Goal: Information Seeking & Learning: Learn about a topic

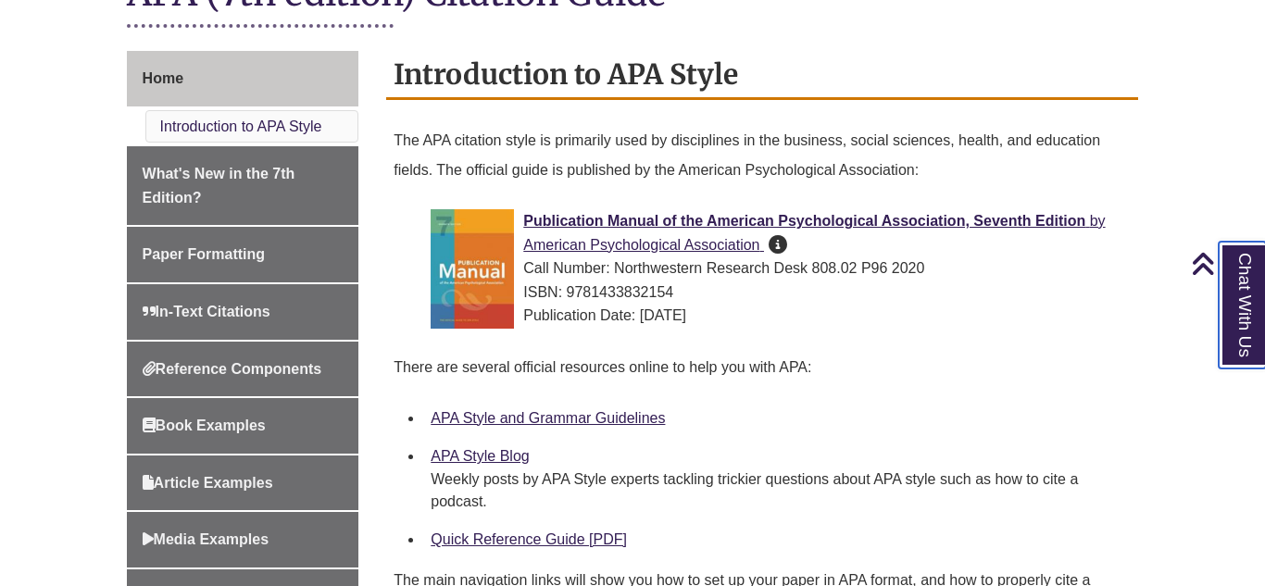
scroll to position [452, 0]
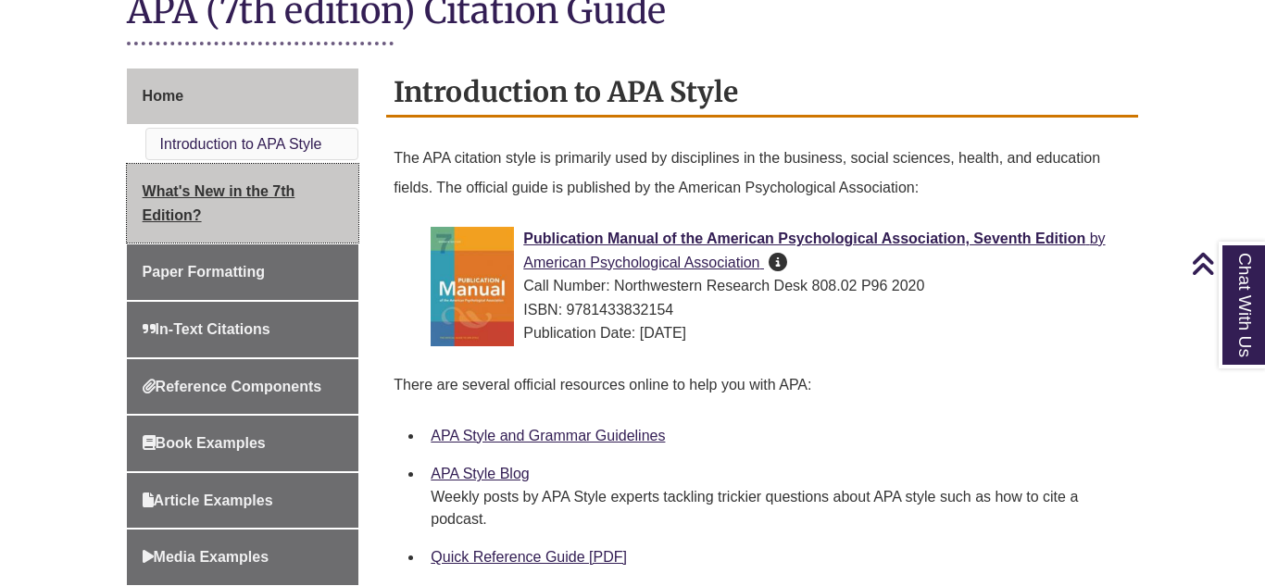
click at [217, 230] on link "What's New in the 7th Edition?" at bounding box center [243, 203] width 233 height 79
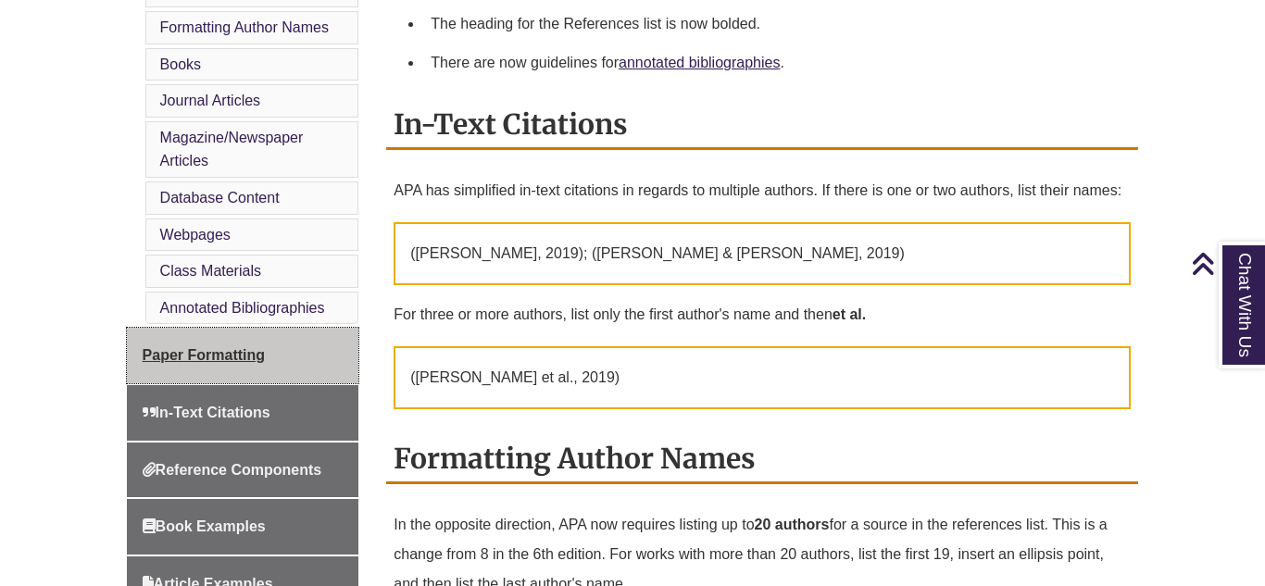
scroll to position [749, 0]
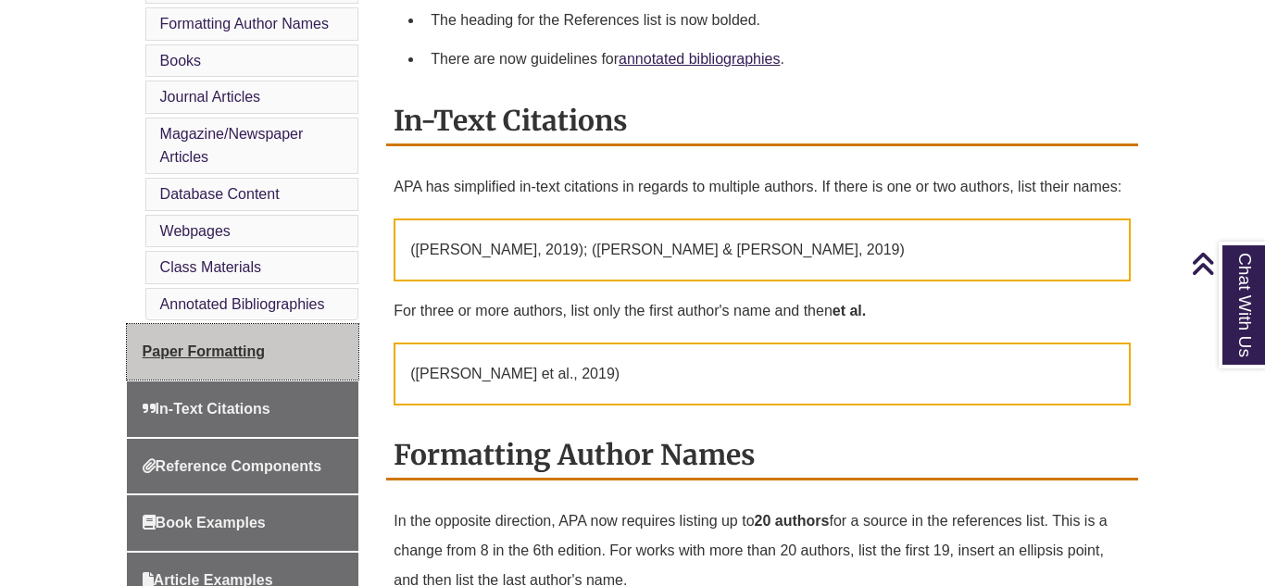
click at [252, 344] on span "Paper Formatting" at bounding box center [204, 352] width 122 height 16
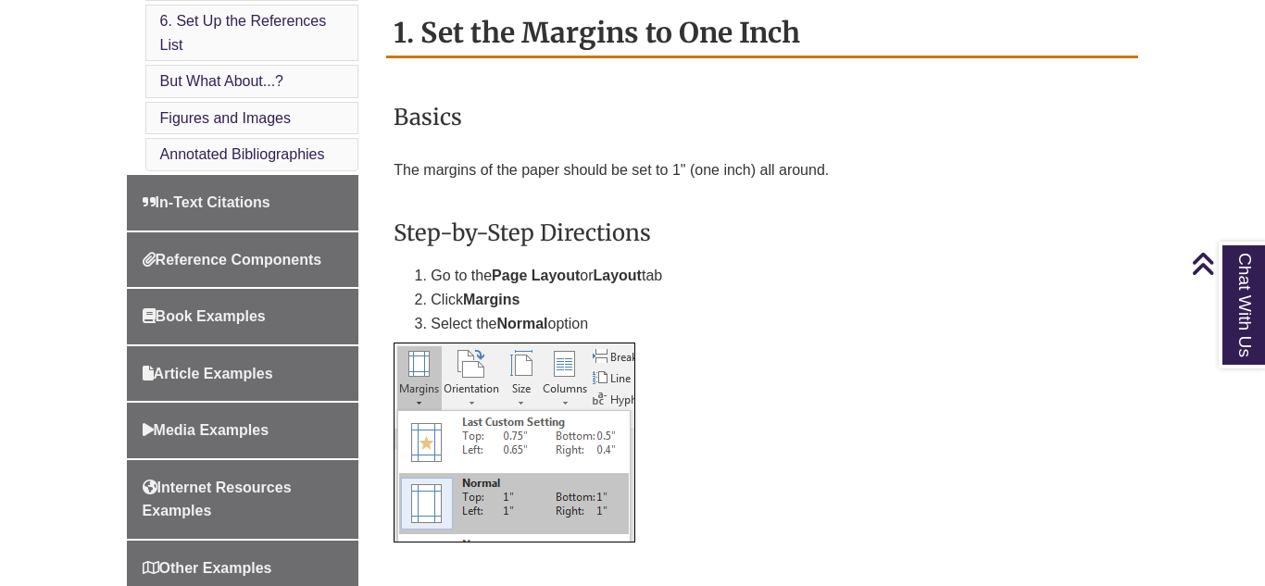
scroll to position [1053, 0]
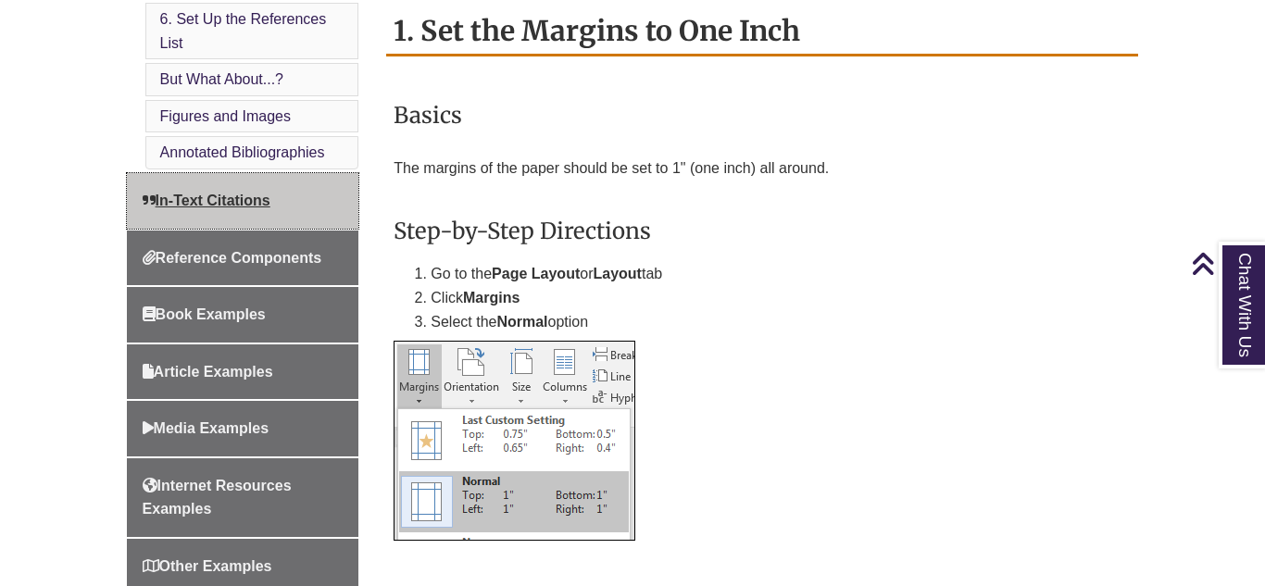
click at [183, 200] on span "In-Text Citations" at bounding box center [207, 201] width 128 height 16
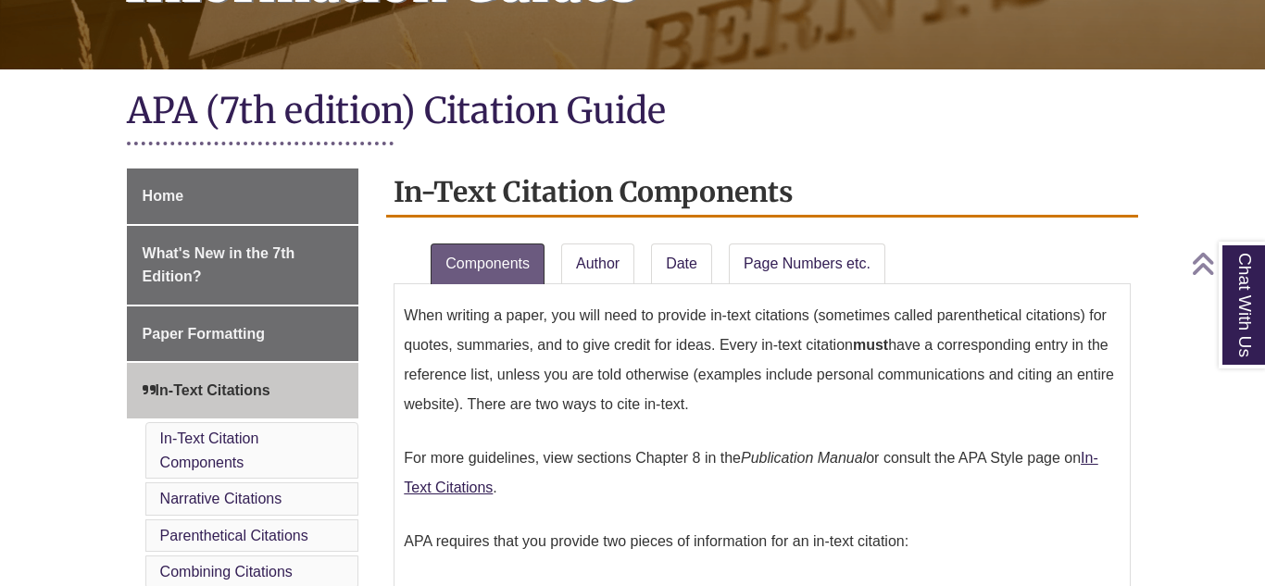
scroll to position [360, 0]
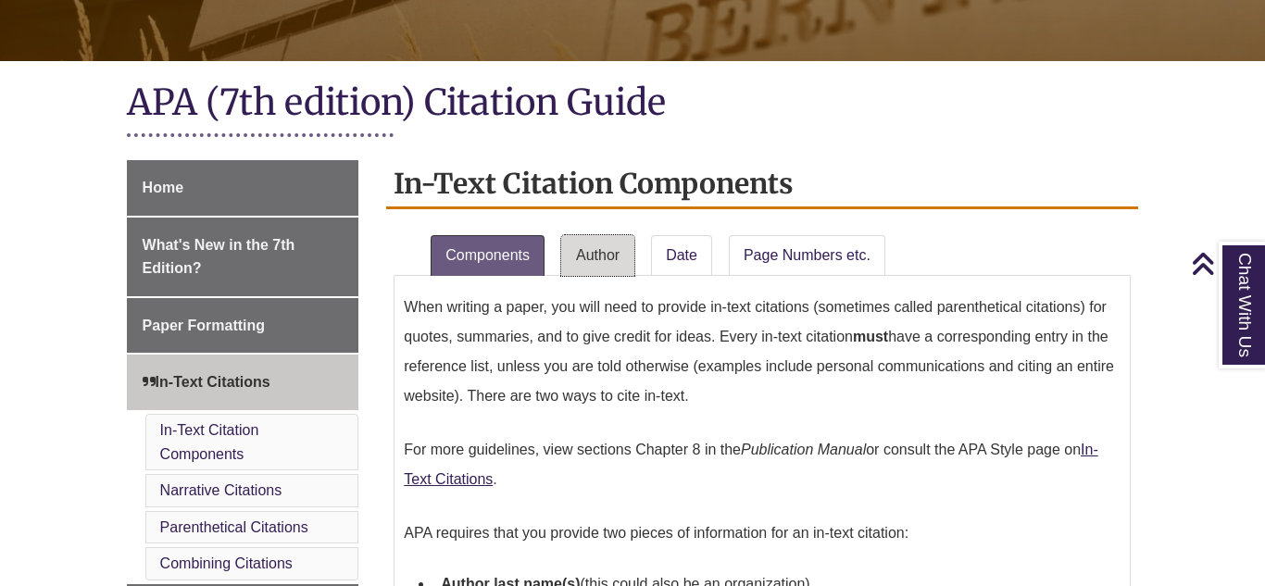
click at [613, 250] on link "Author" at bounding box center [597, 255] width 73 height 41
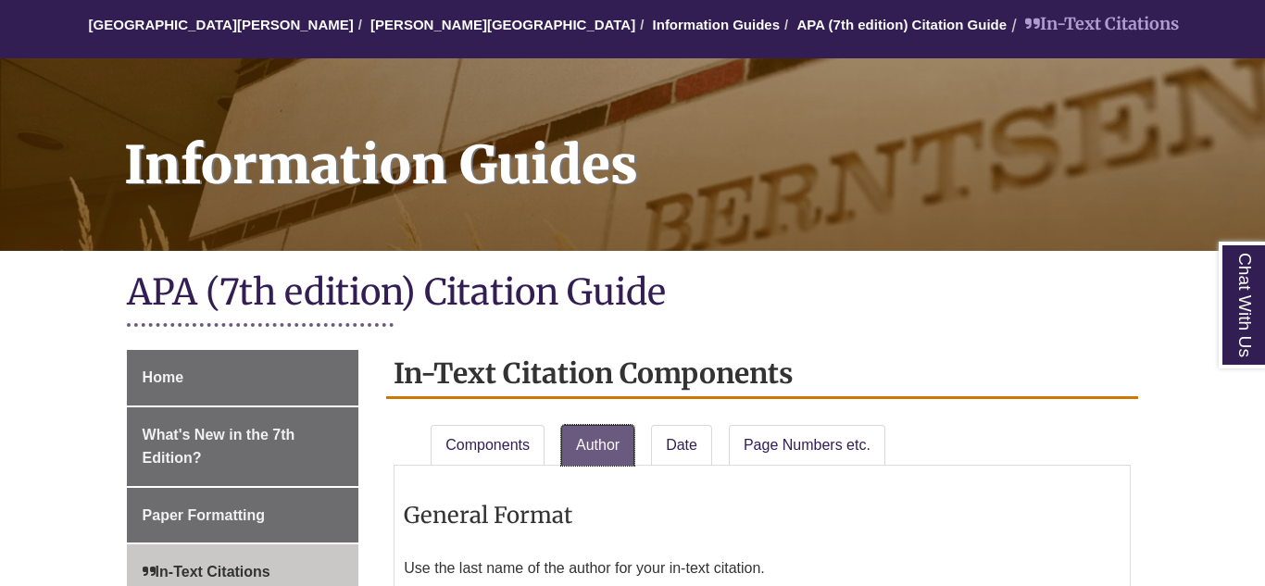
scroll to position [246, 0]
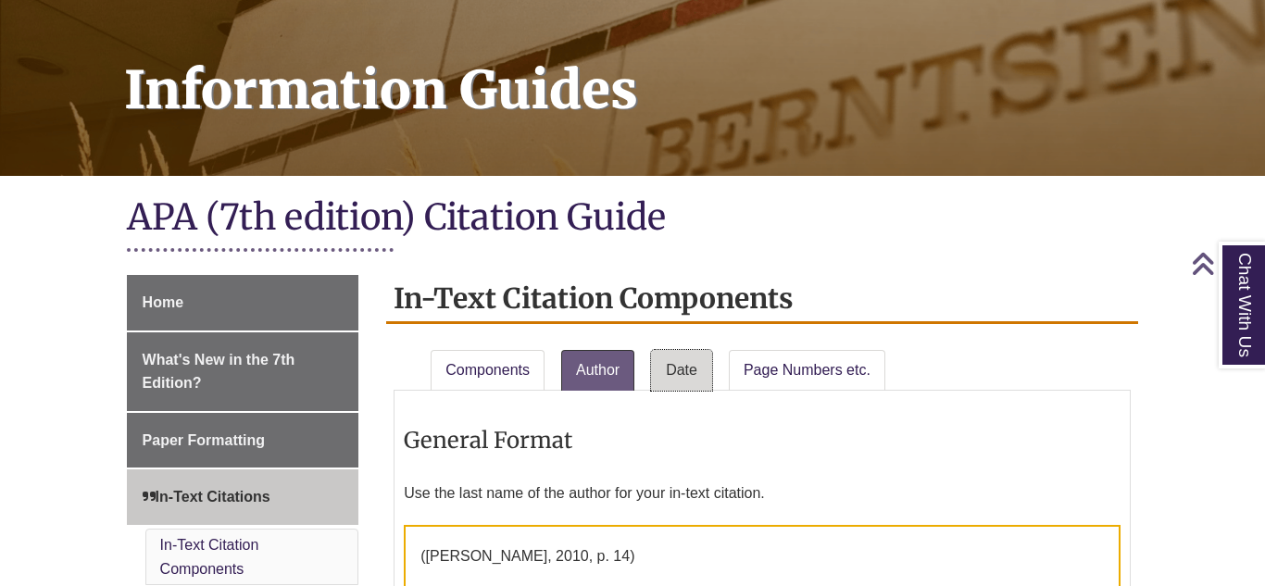
click at [677, 360] on link "Date" at bounding box center [681, 370] width 61 height 41
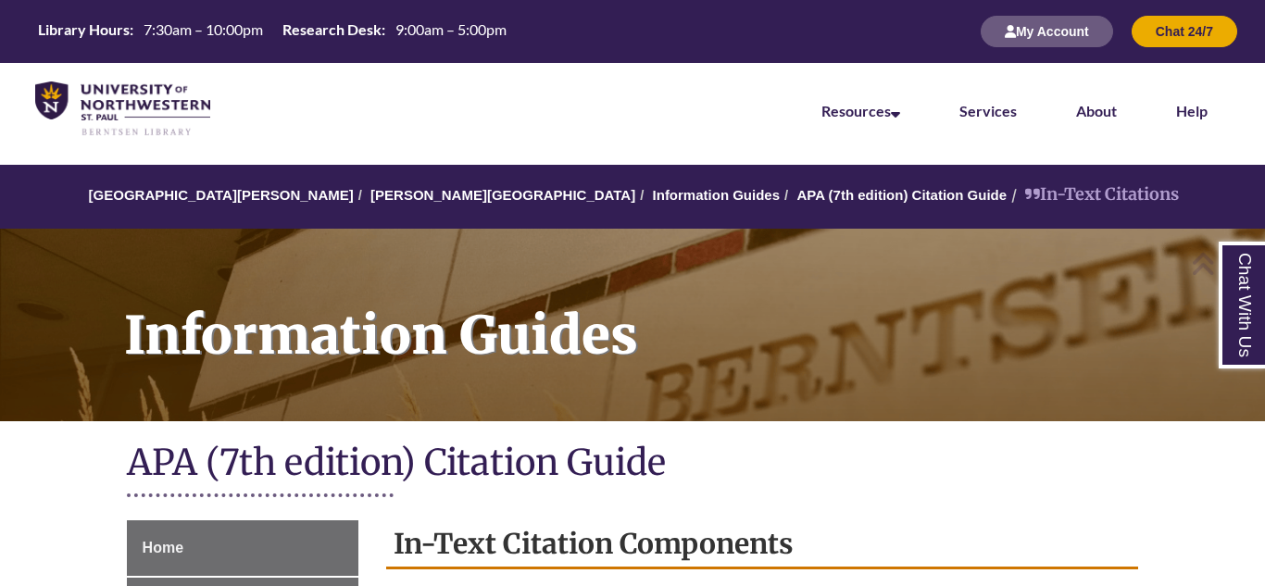
scroll to position [90, 0]
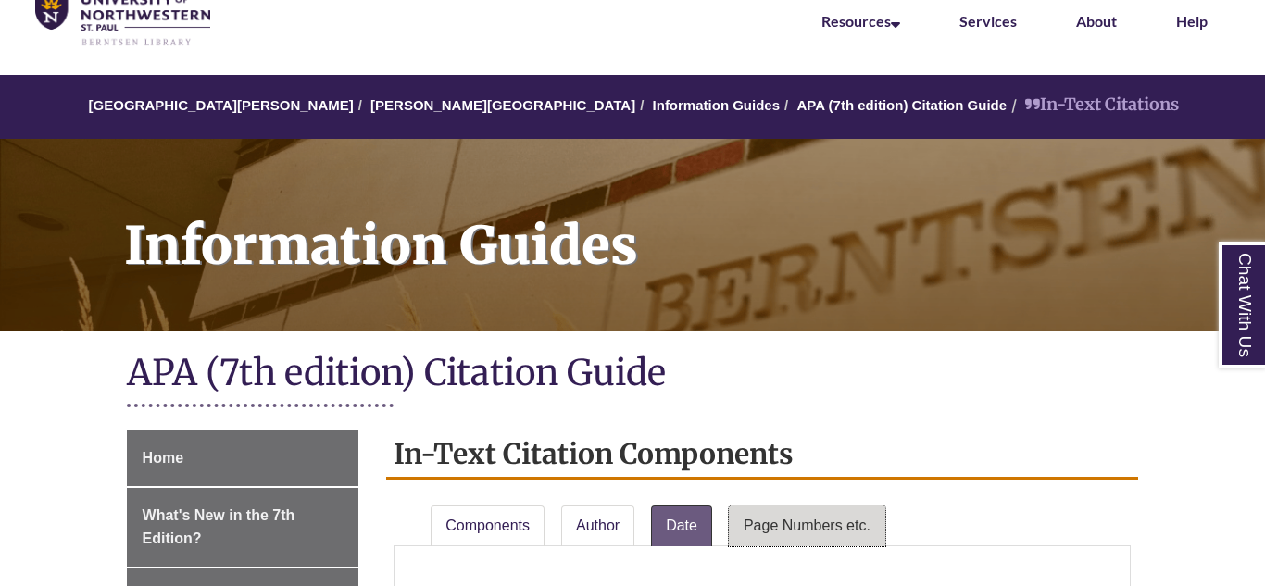
click at [830, 531] on link "Page Numbers etc." at bounding box center [807, 526] width 157 height 41
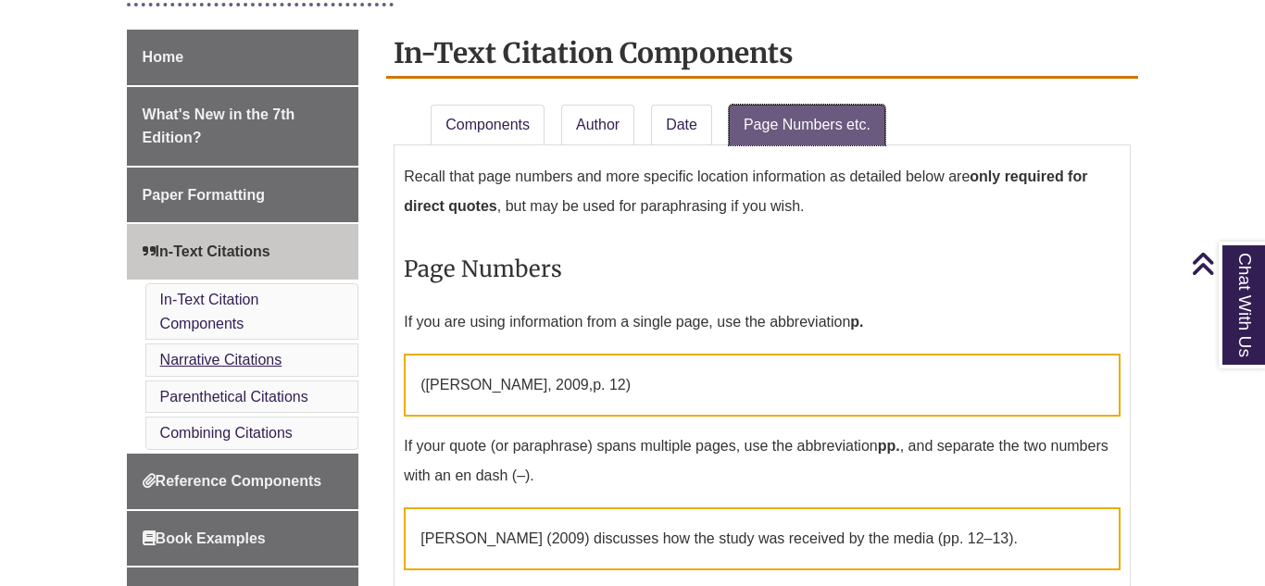
scroll to position [529, 0]
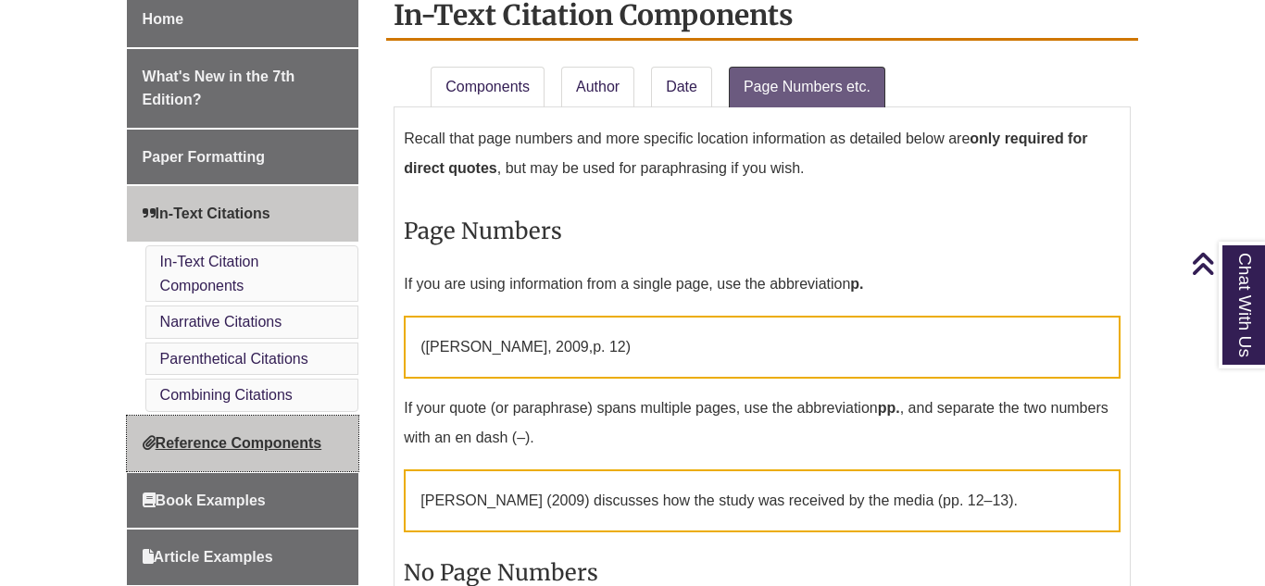
click at [217, 455] on link "Reference Components" at bounding box center [243, 444] width 233 height 56
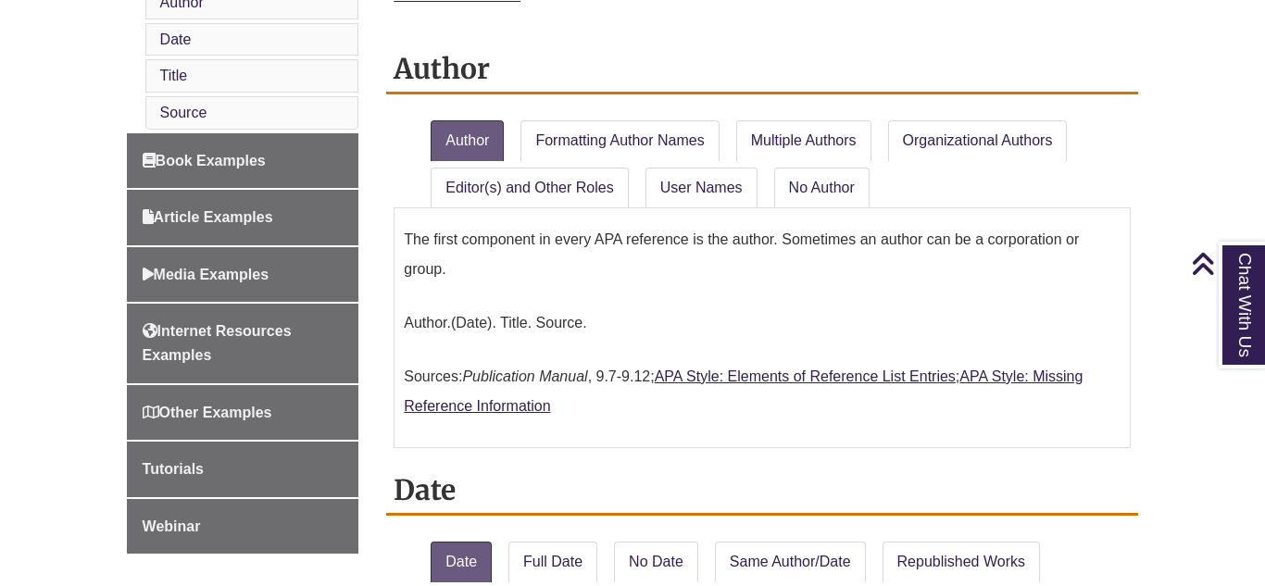
scroll to position [883, 0]
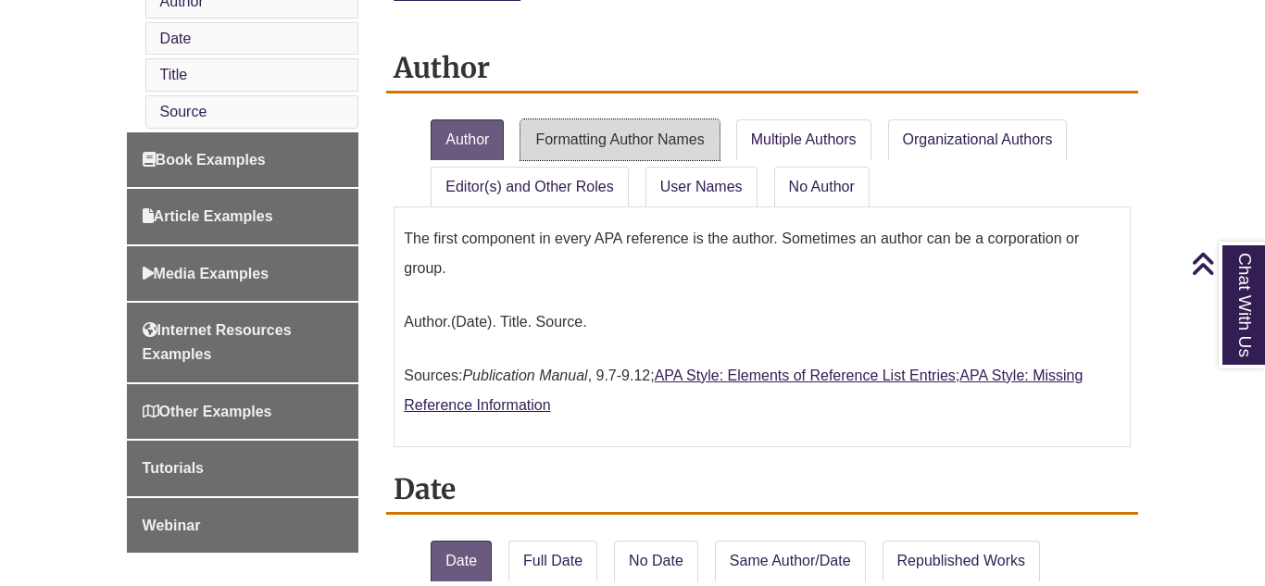
click at [648, 136] on link "Formatting Author Names" at bounding box center [620, 140] width 198 height 41
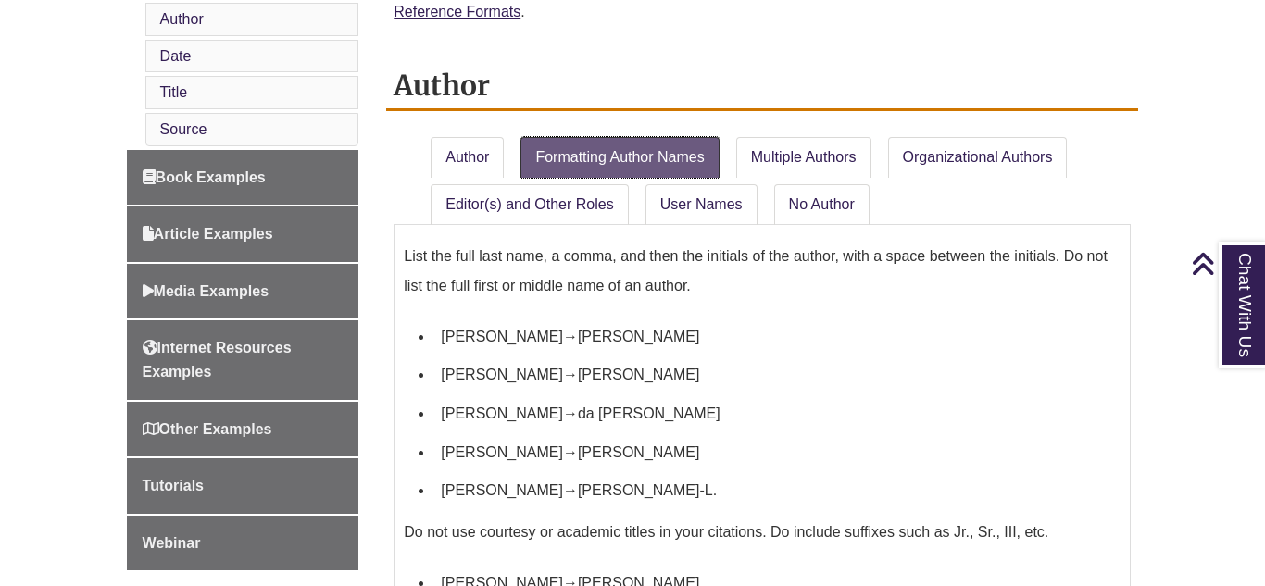
scroll to position [797, 0]
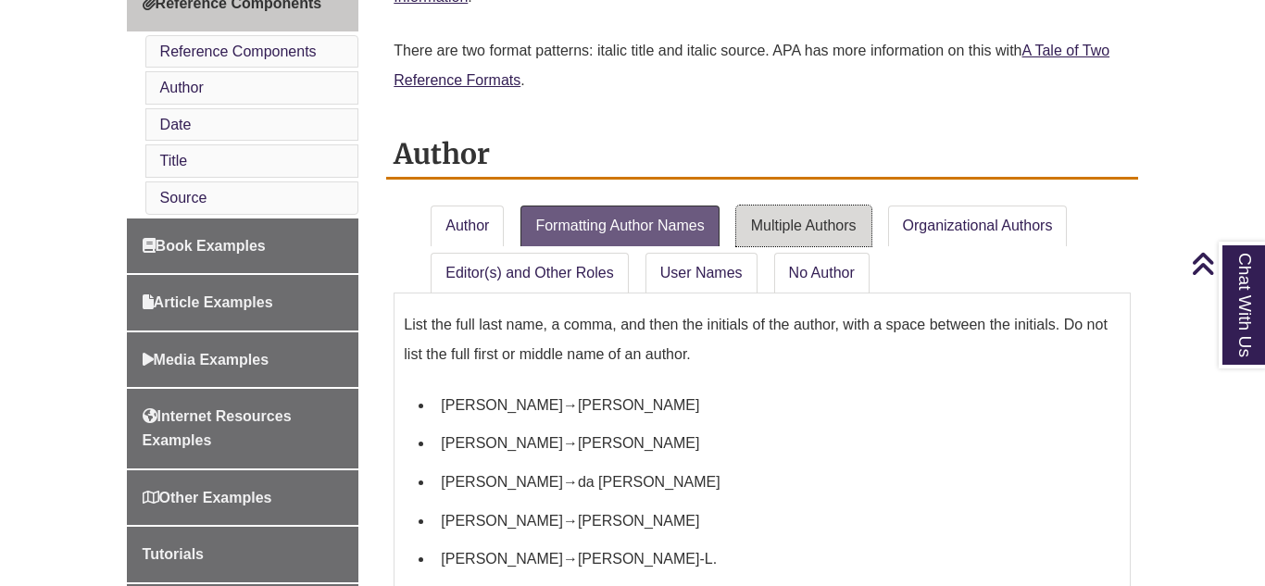
click at [745, 235] on link "Multiple Authors" at bounding box center [804, 226] width 135 height 41
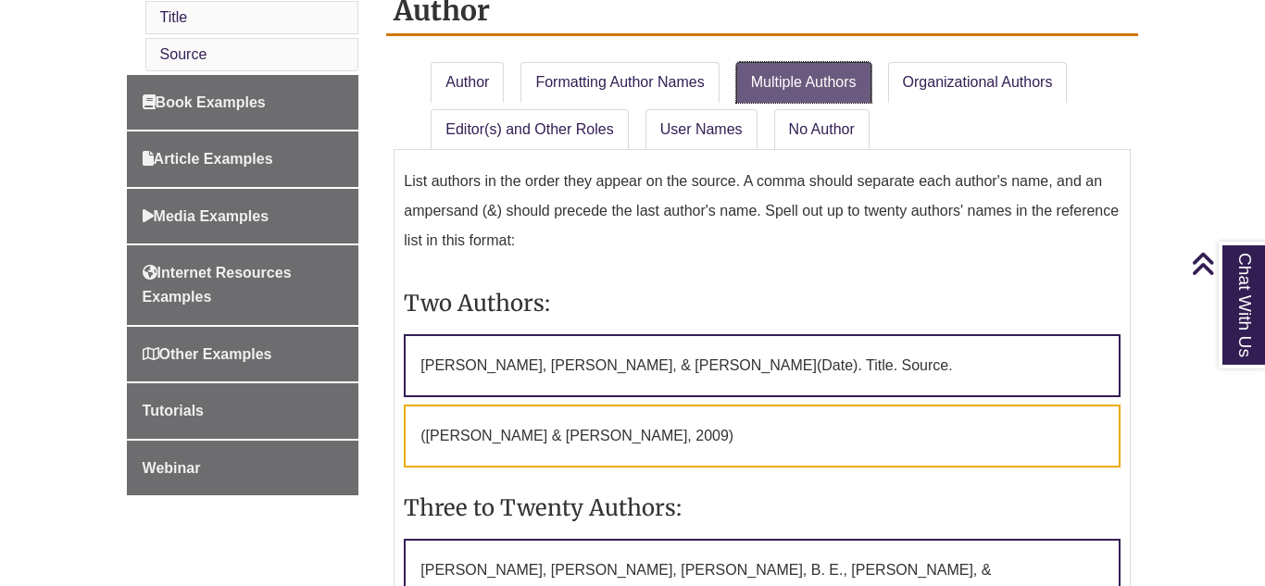
scroll to position [933, 0]
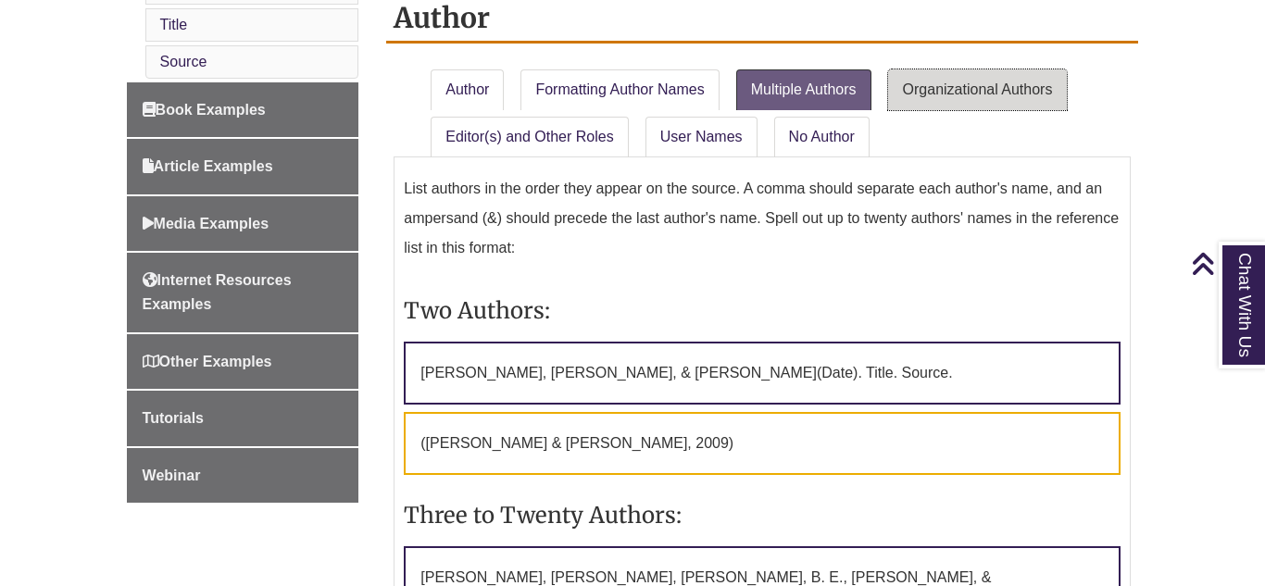
click at [929, 95] on link "Organizational Authors" at bounding box center [978, 89] width 180 height 41
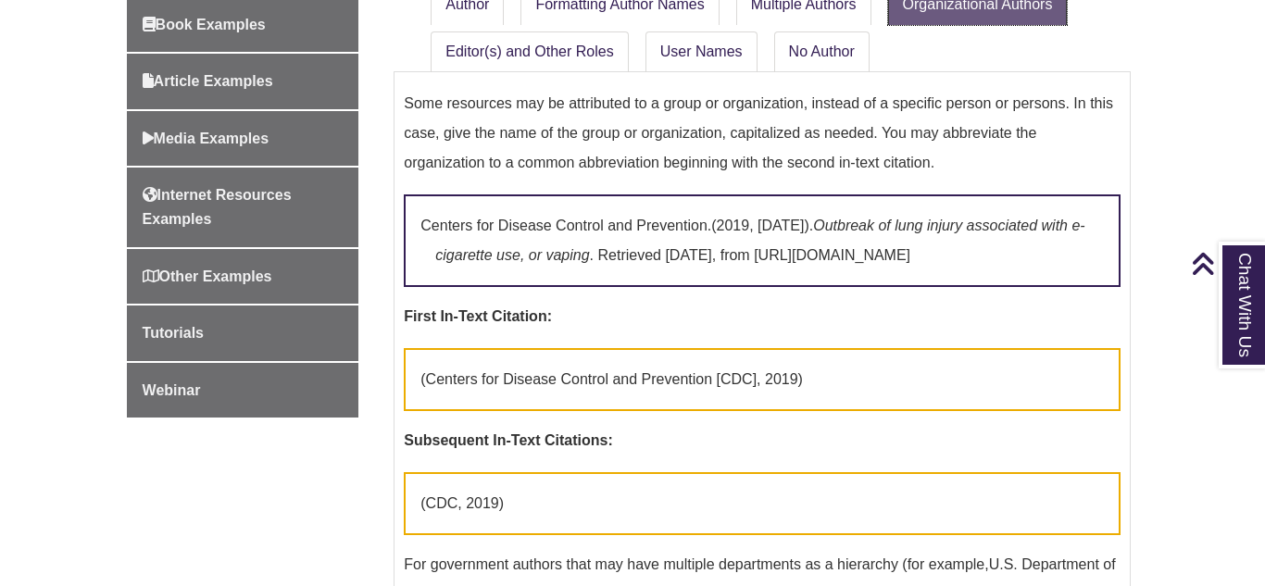
scroll to position [1007, 0]
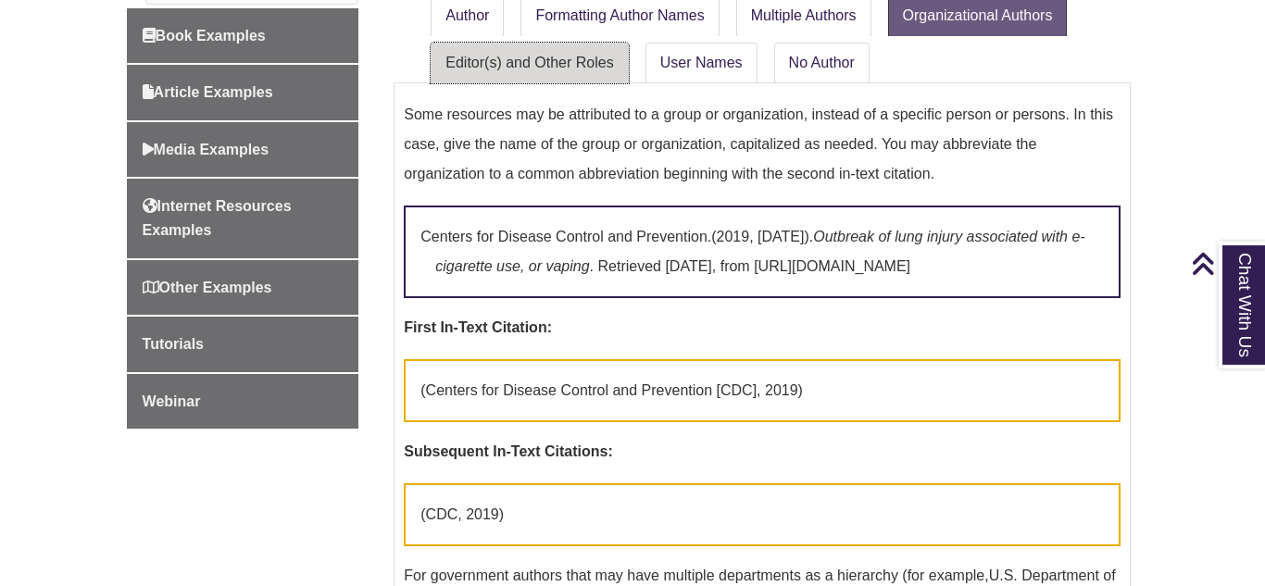
click at [438, 70] on link "Editor(s) and Other Roles" at bounding box center [529, 63] width 197 height 41
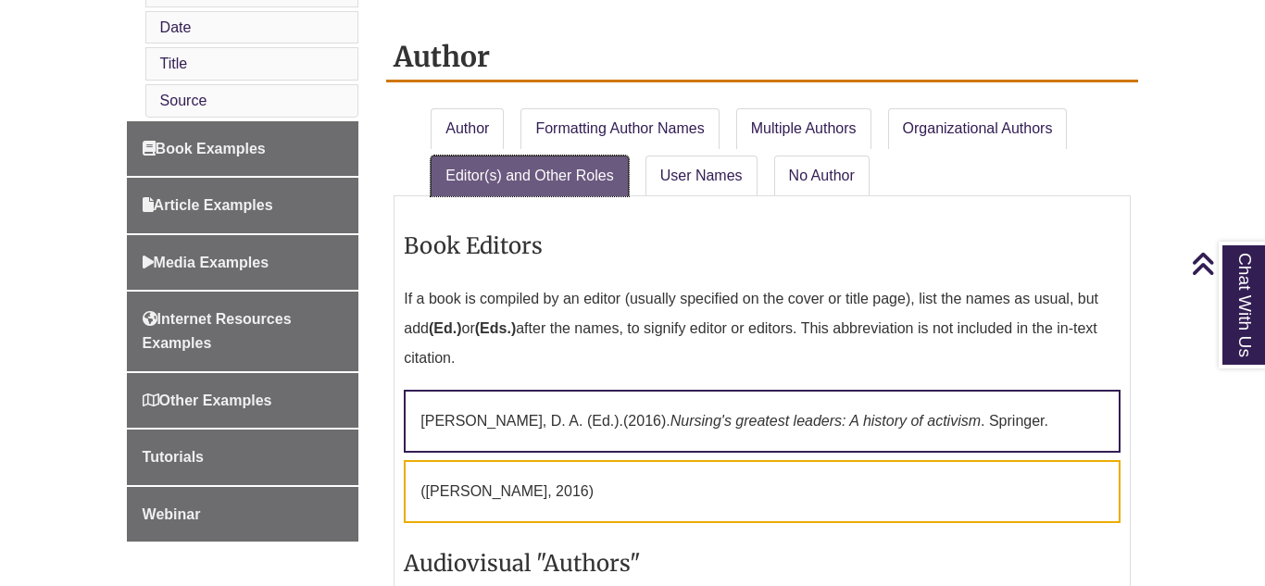
scroll to position [885, 0]
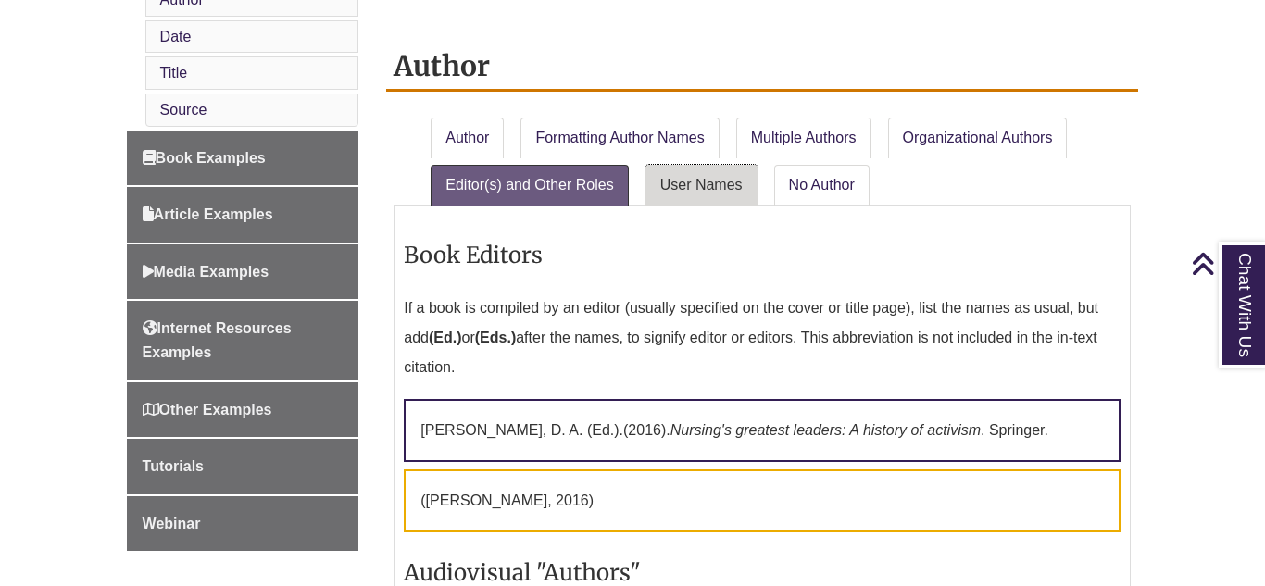
click at [726, 183] on link "User Names" at bounding box center [702, 185] width 112 height 41
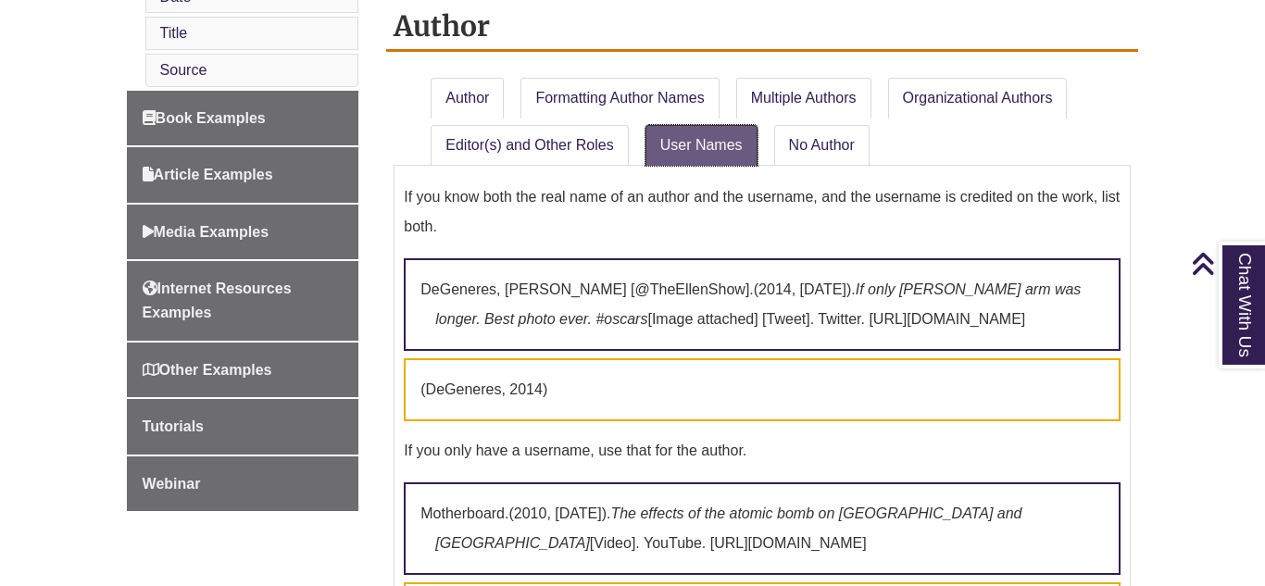
scroll to position [922, 0]
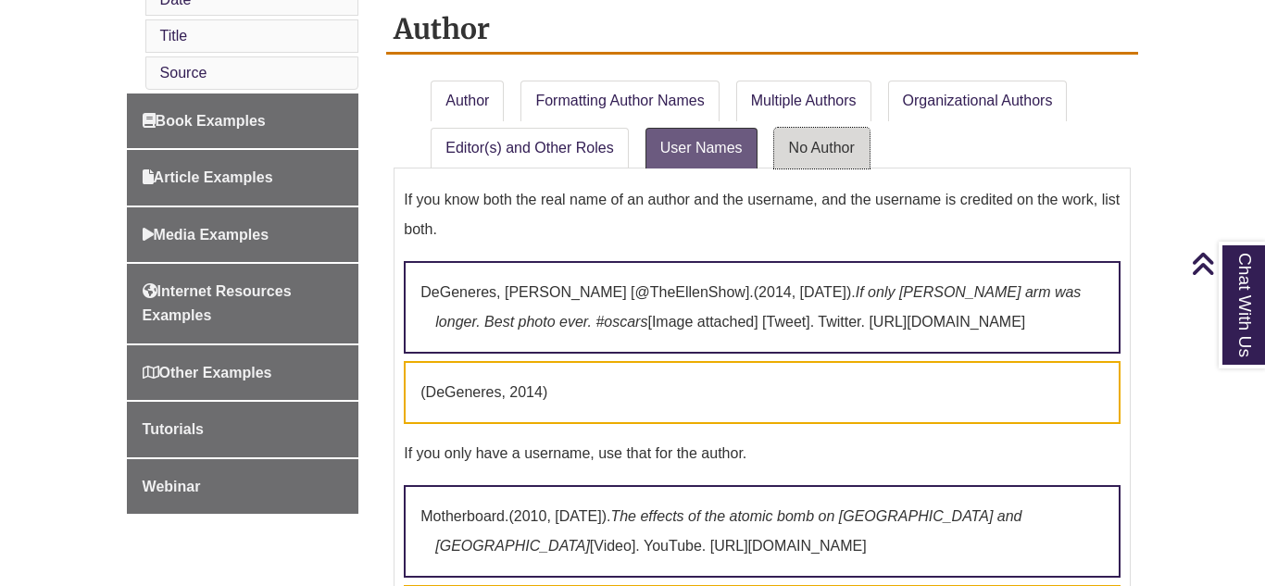
click at [834, 155] on link "No Author" at bounding box center [821, 148] width 95 height 41
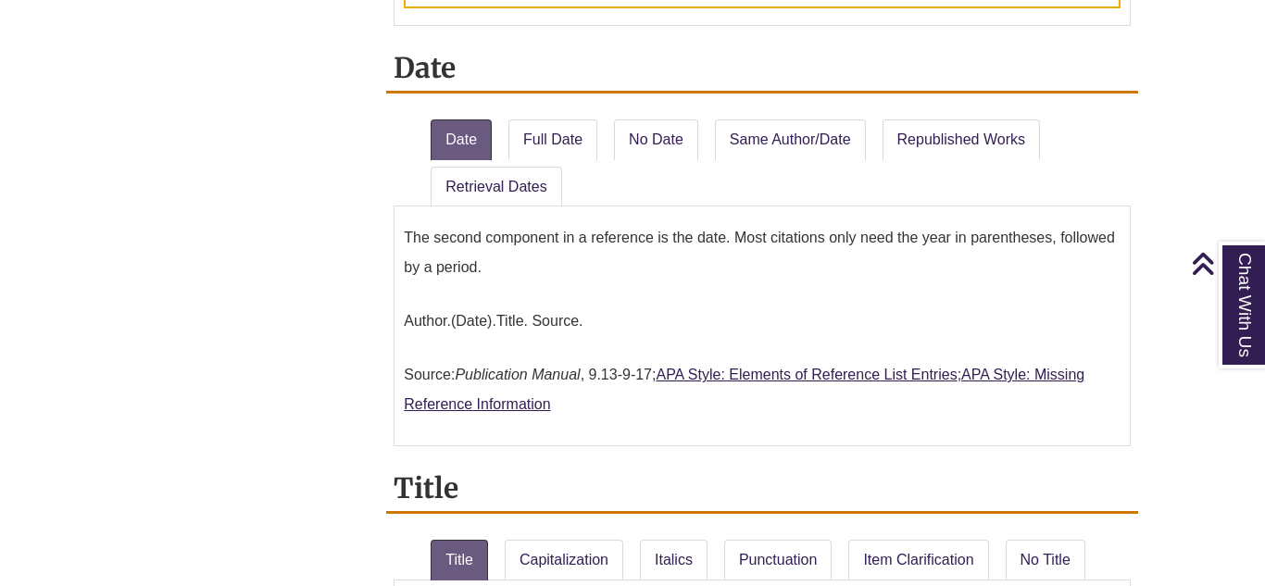
scroll to position [1984, 0]
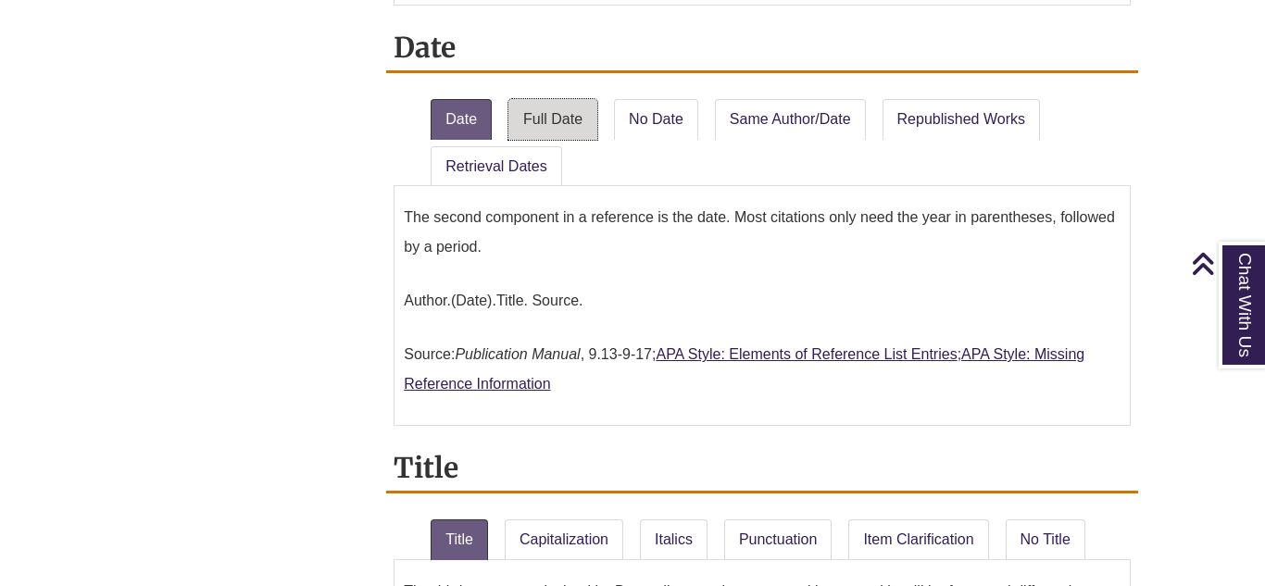
click at [550, 126] on link "Full Date" at bounding box center [553, 119] width 89 height 41
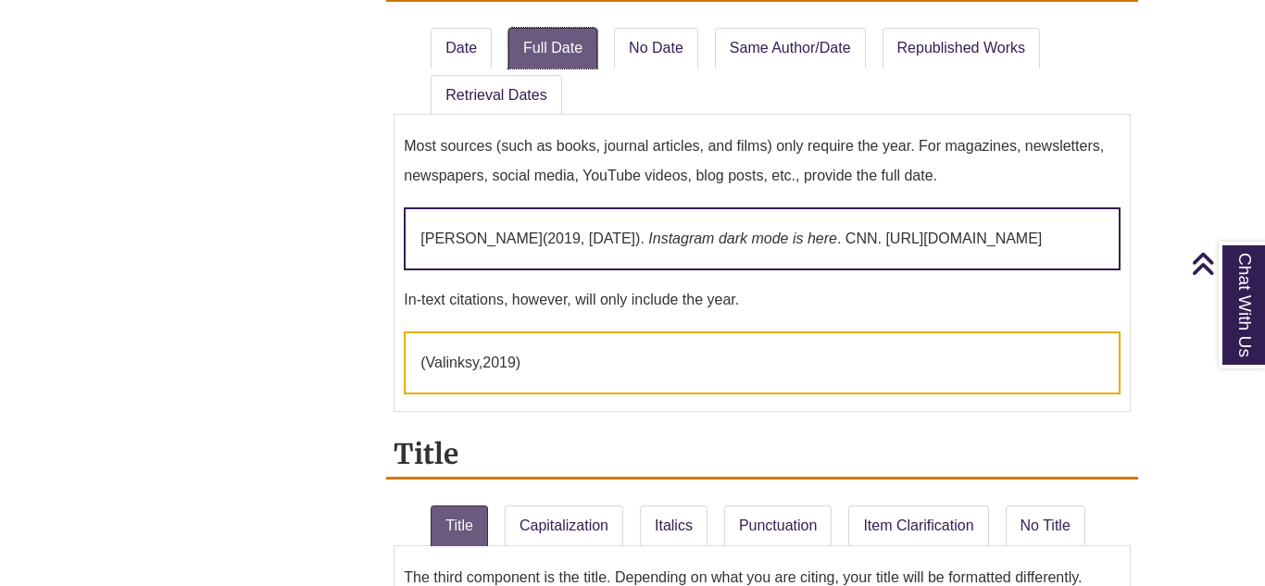
scroll to position [2045, 0]
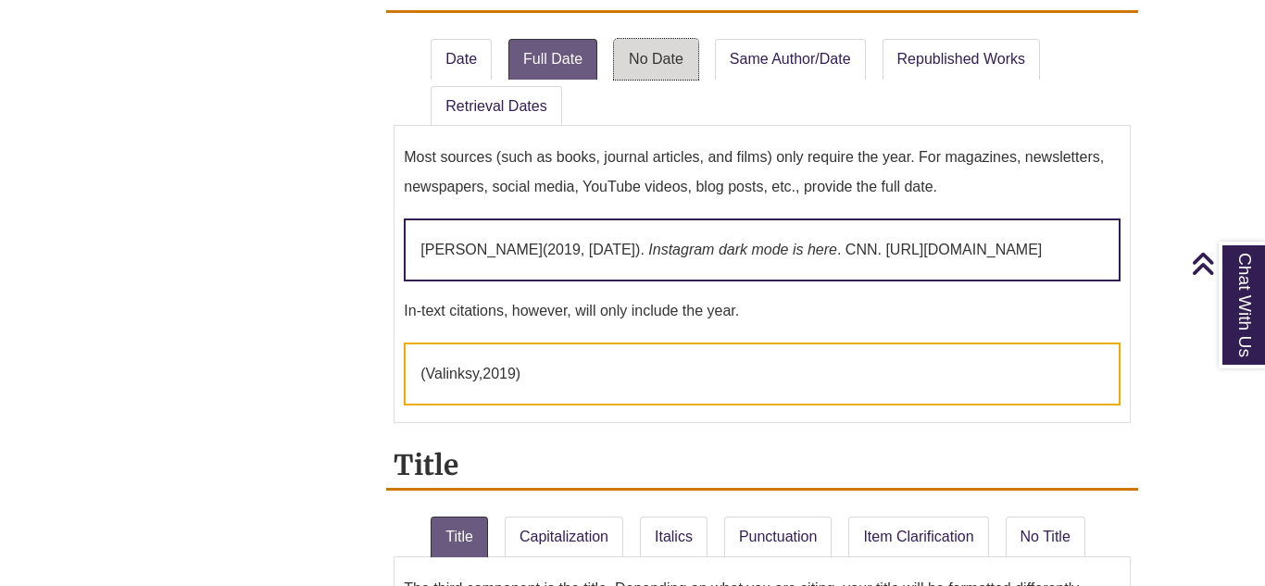
click at [675, 60] on link "No Date" at bounding box center [656, 59] width 84 height 41
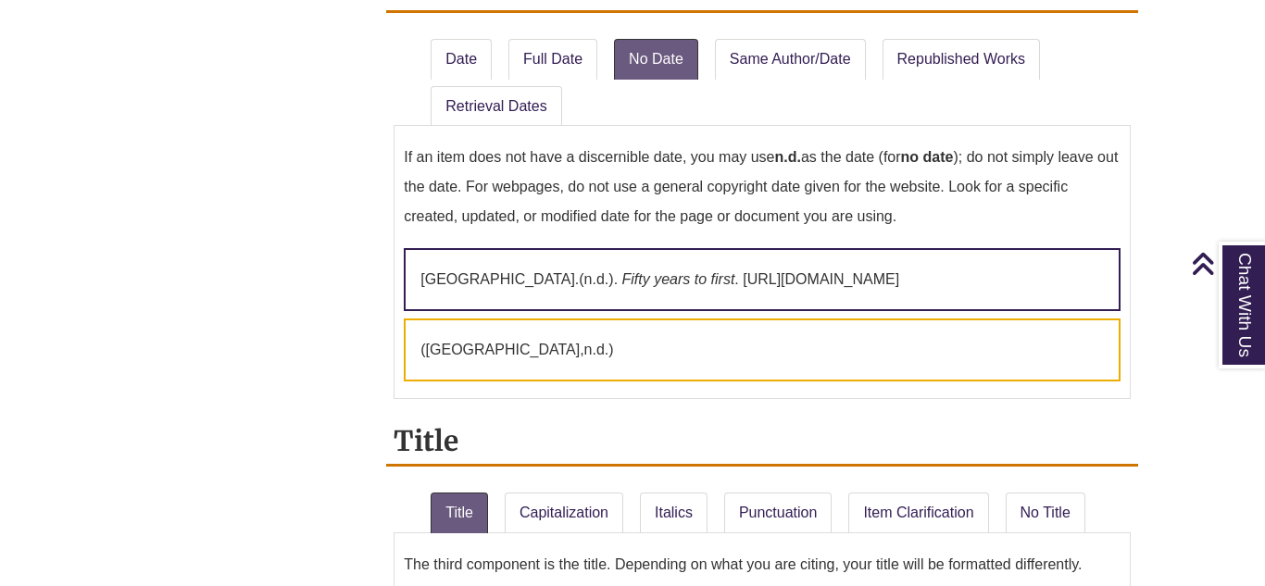
click at [575, 85] on ul "Date Full Date No Date Same Author/Date Republished Works Retrieval Dates" at bounding box center [762, 78] width 737 height 95
click at [572, 79] on link "Full Date" at bounding box center [553, 59] width 89 height 41
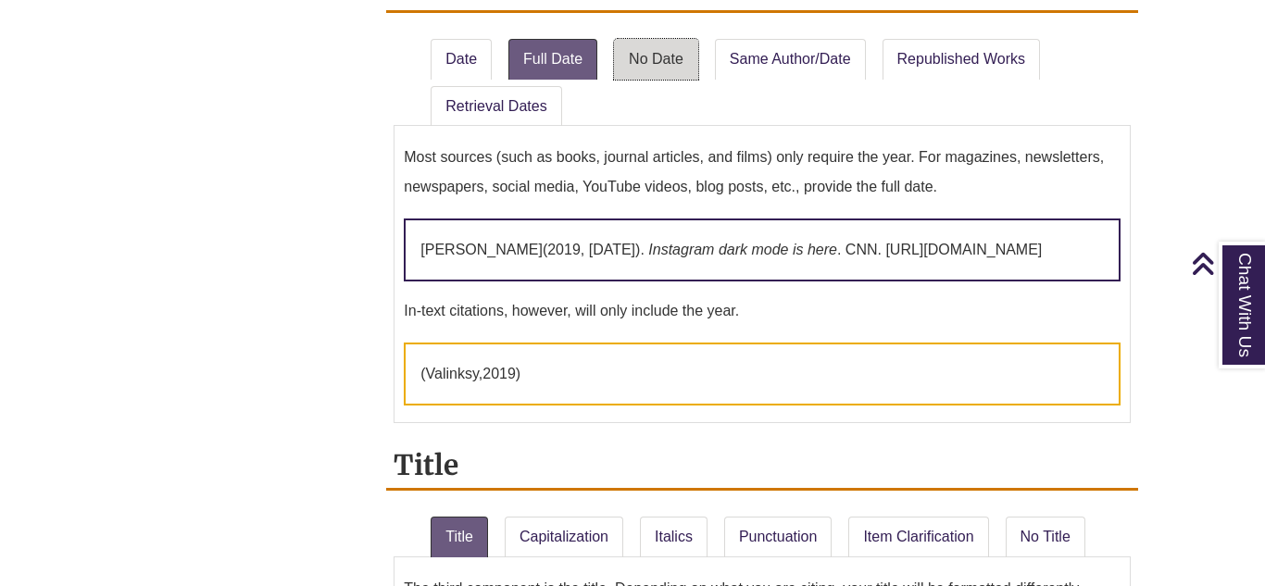
click at [641, 60] on link "No Date" at bounding box center [656, 59] width 84 height 41
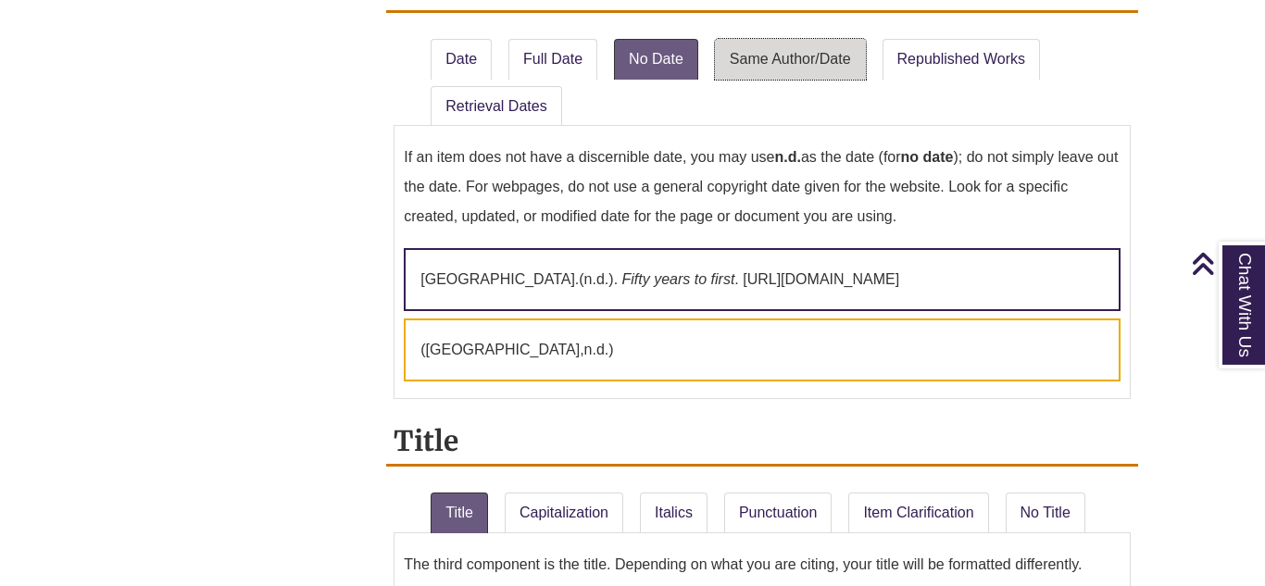
click at [774, 73] on link "Same Author/Date" at bounding box center [790, 59] width 151 height 41
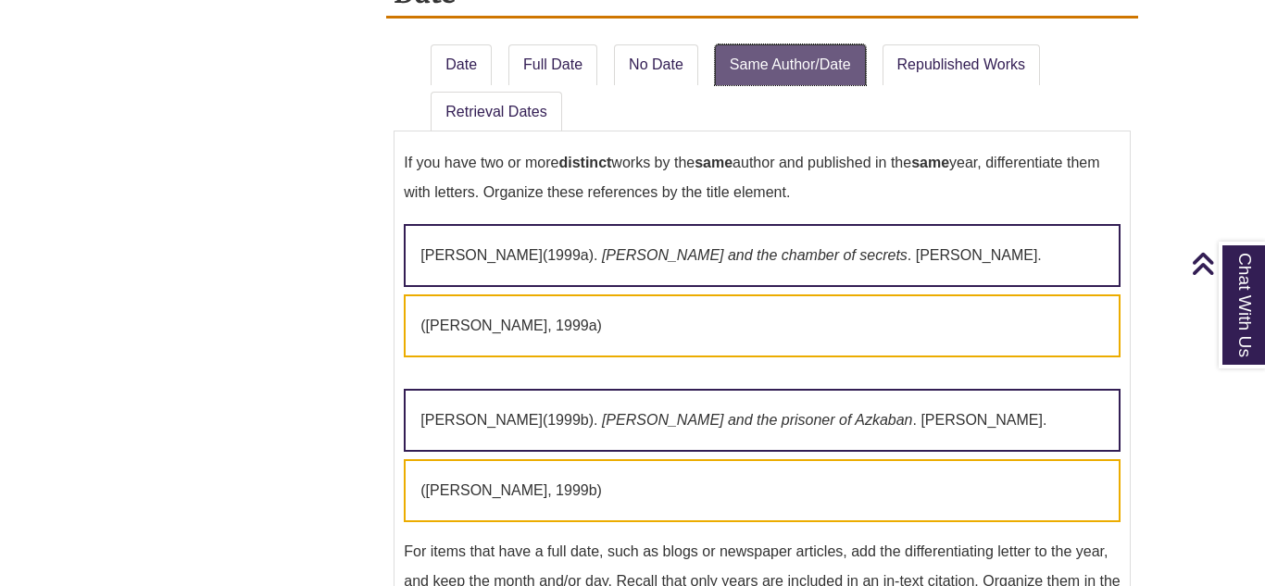
scroll to position [1993, 0]
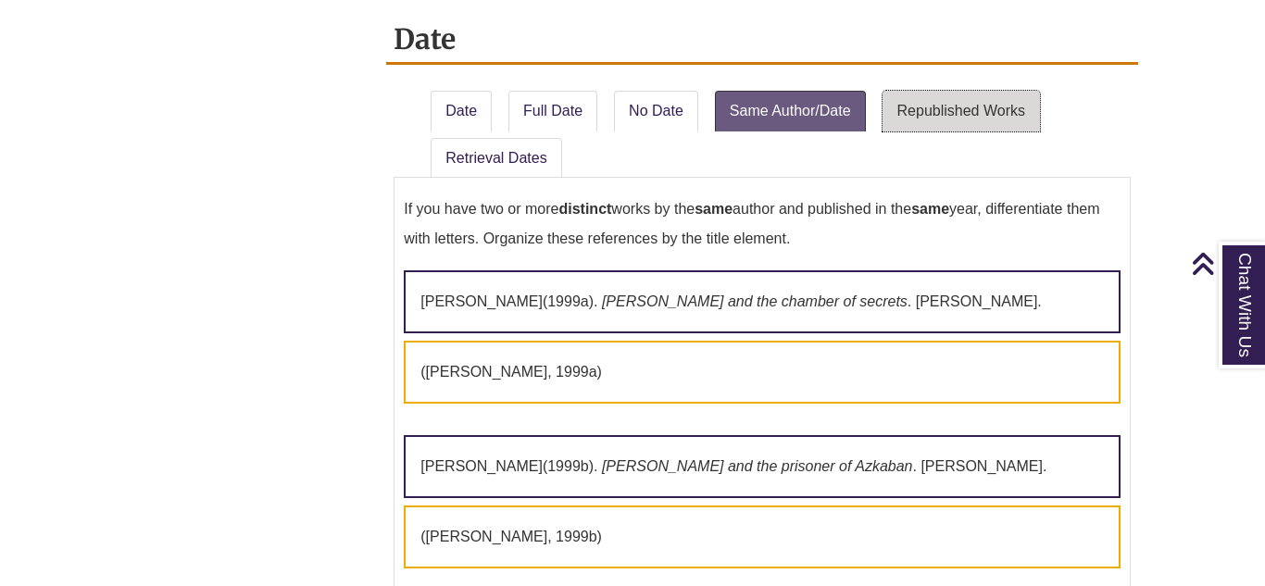
click at [918, 117] on link "Republished Works" at bounding box center [961, 111] width 157 height 41
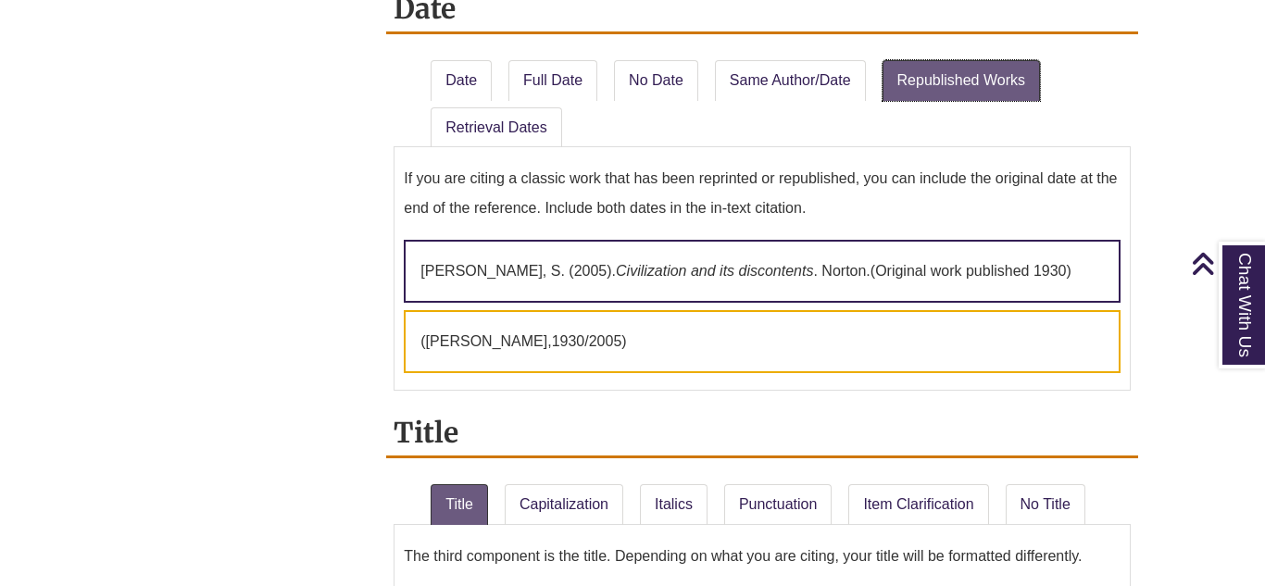
scroll to position [2024, 0]
click at [510, 128] on link "Retrieval Dates" at bounding box center [496, 127] width 131 height 41
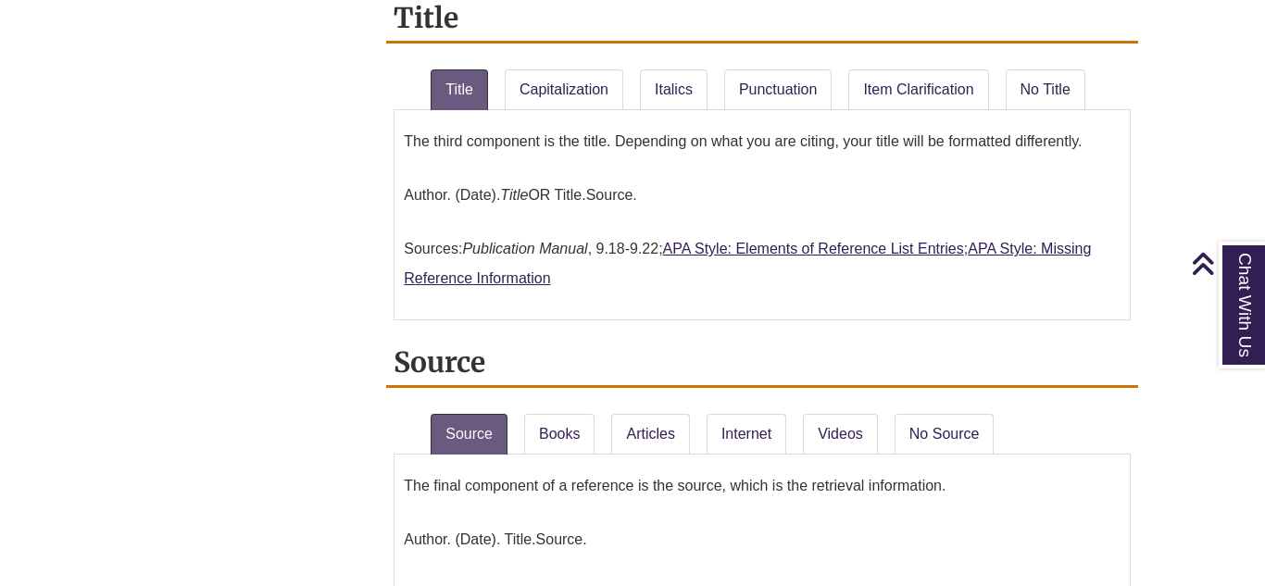
scroll to position [2502, 0]
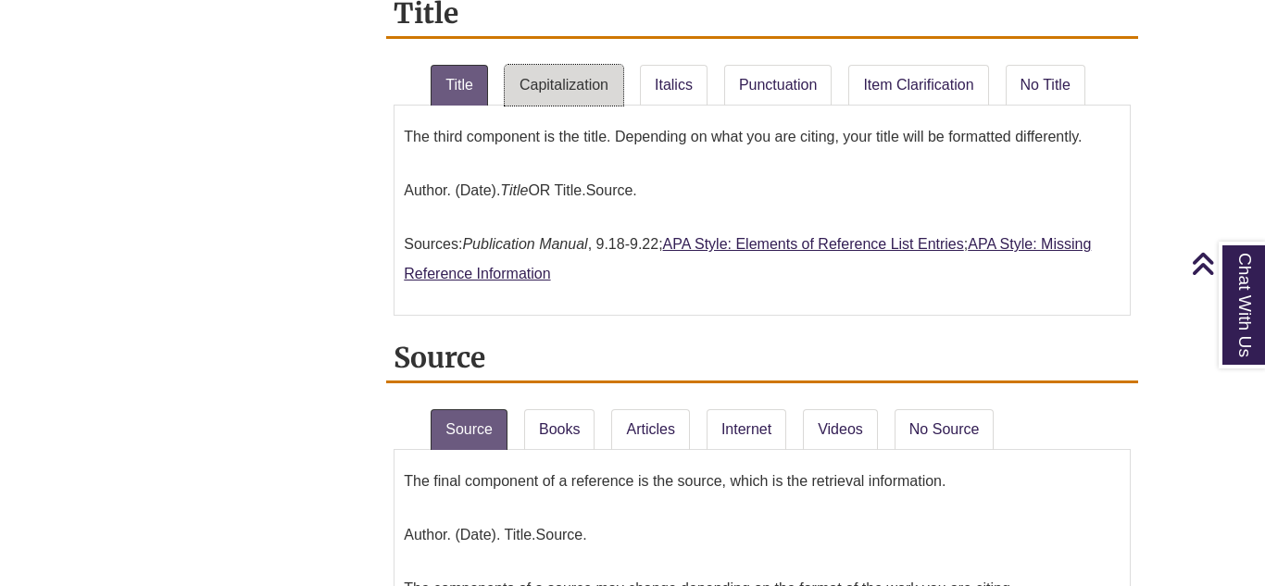
click at [566, 106] on link "Capitalization" at bounding box center [564, 85] width 119 height 41
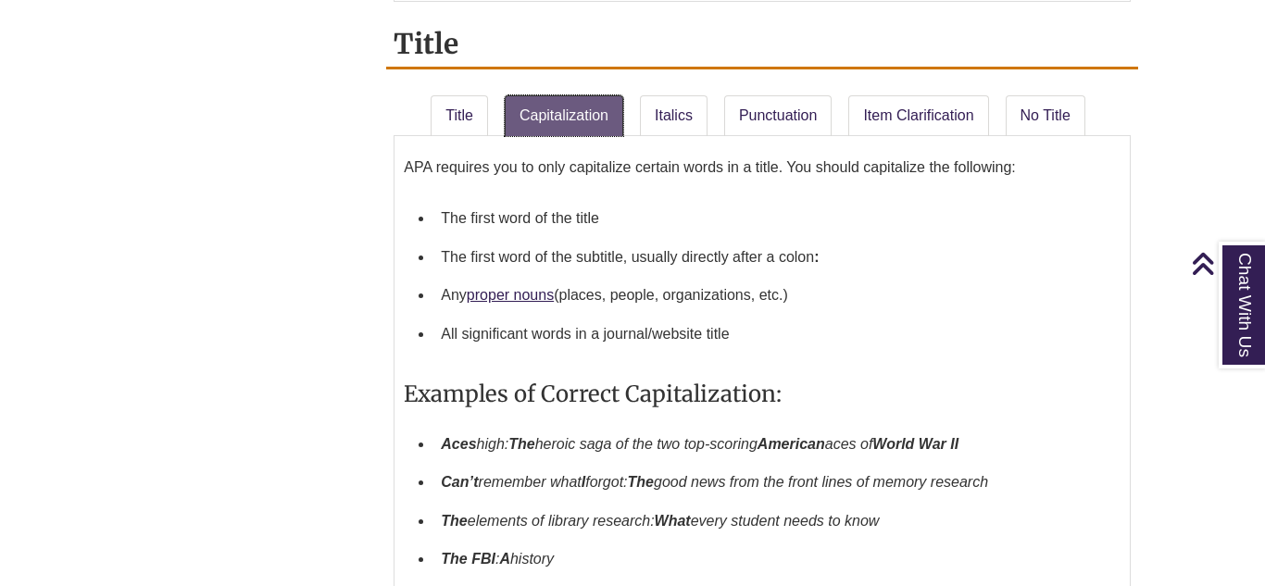
scroll to position [2436, 0]
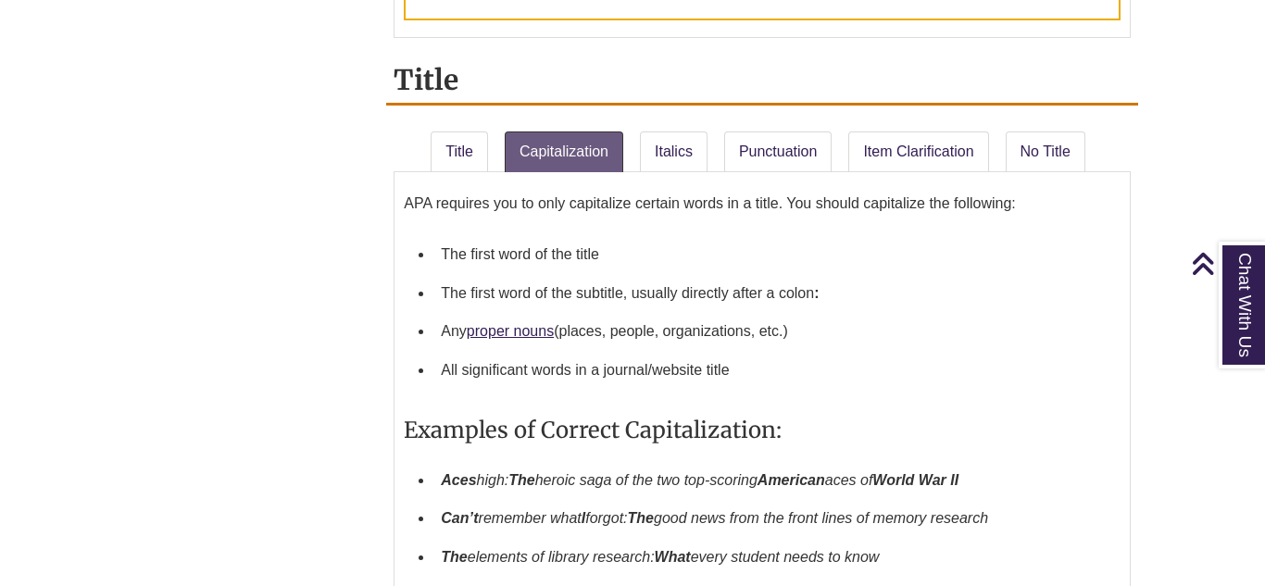
click at [678, 162] on li "Italics" at bounding box center [675, 148] width 84 height 48
click at [677, 168] on link "Italics" at bounding box center [674, 152] width 68 height 41
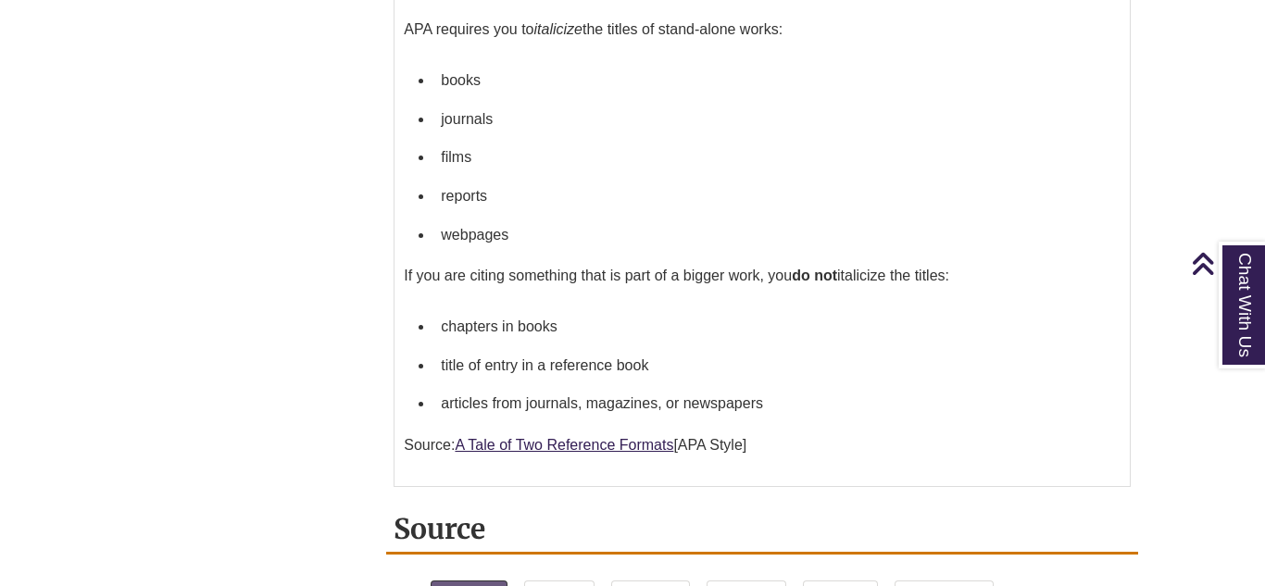
scroll to position [2545, 0]
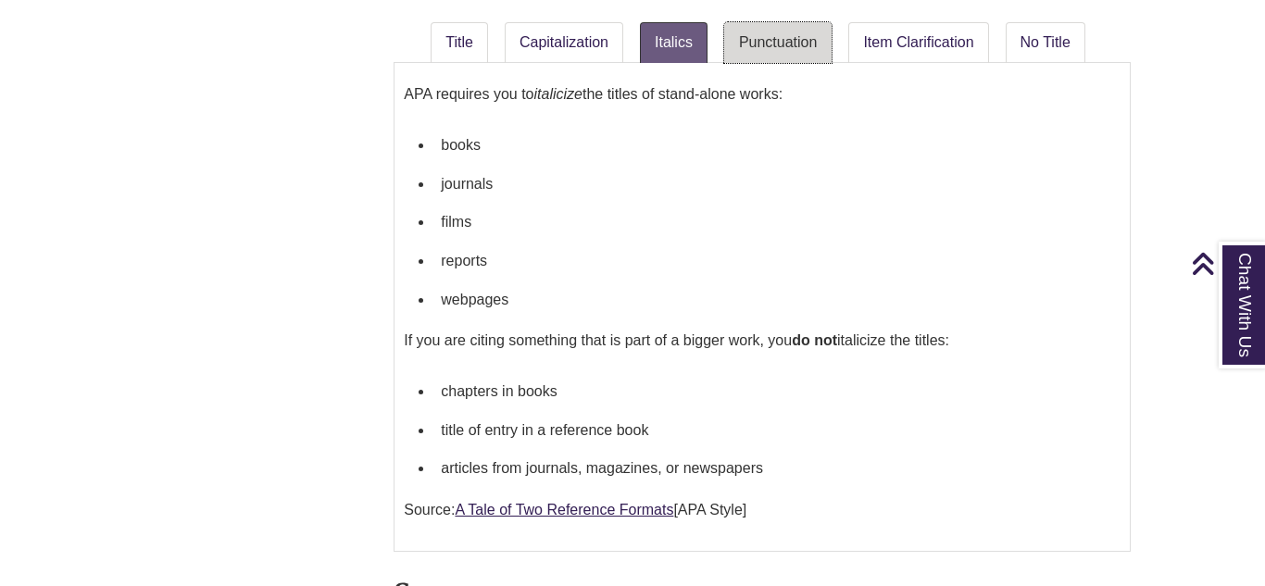
click at [772, 56] on link "Punctuation" at bounding box center [778, 42] width 108 height 41
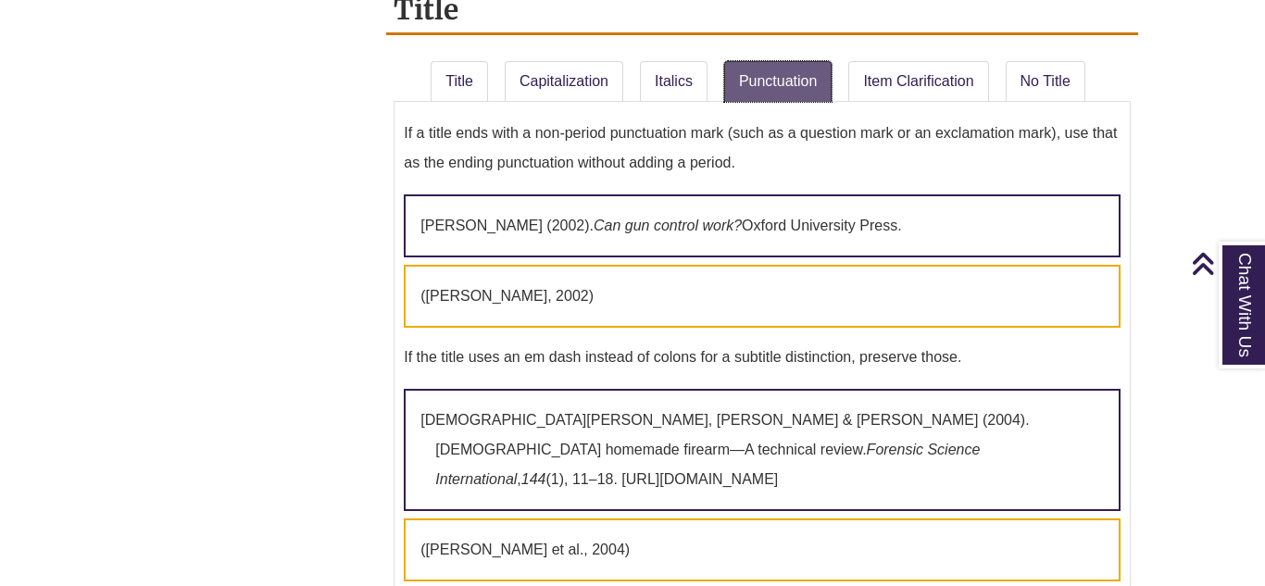
scroll to position [2499, 0]
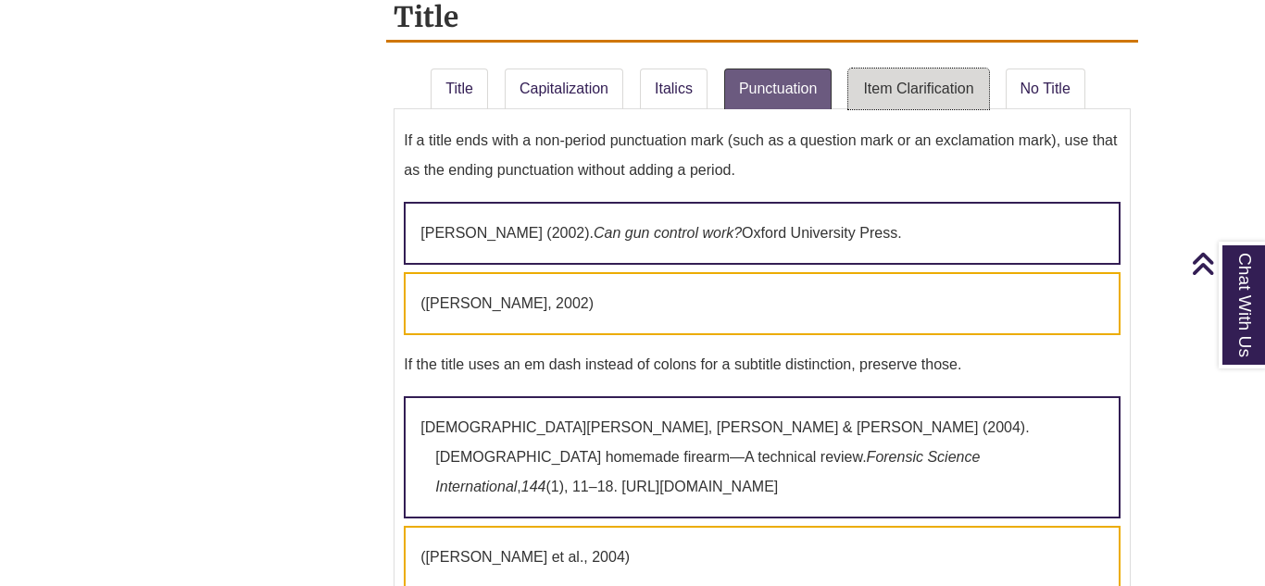
click at [893, 109] on link "Item Clarification" at bounding box center [919, 89] width 140 height 41
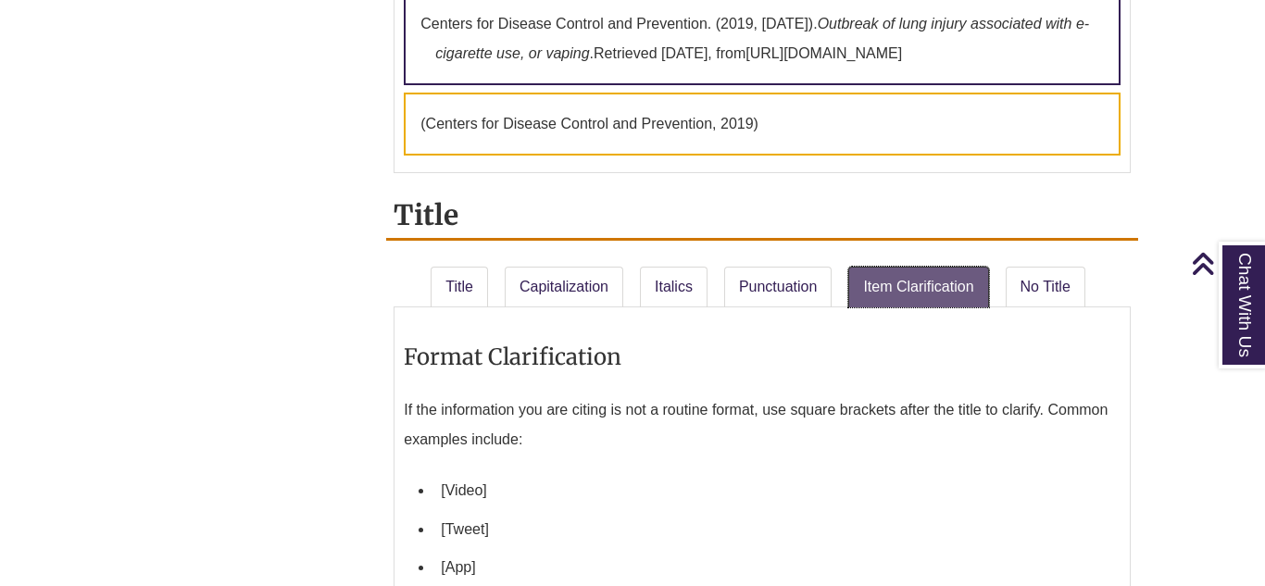
scroll to position [2299, 0]
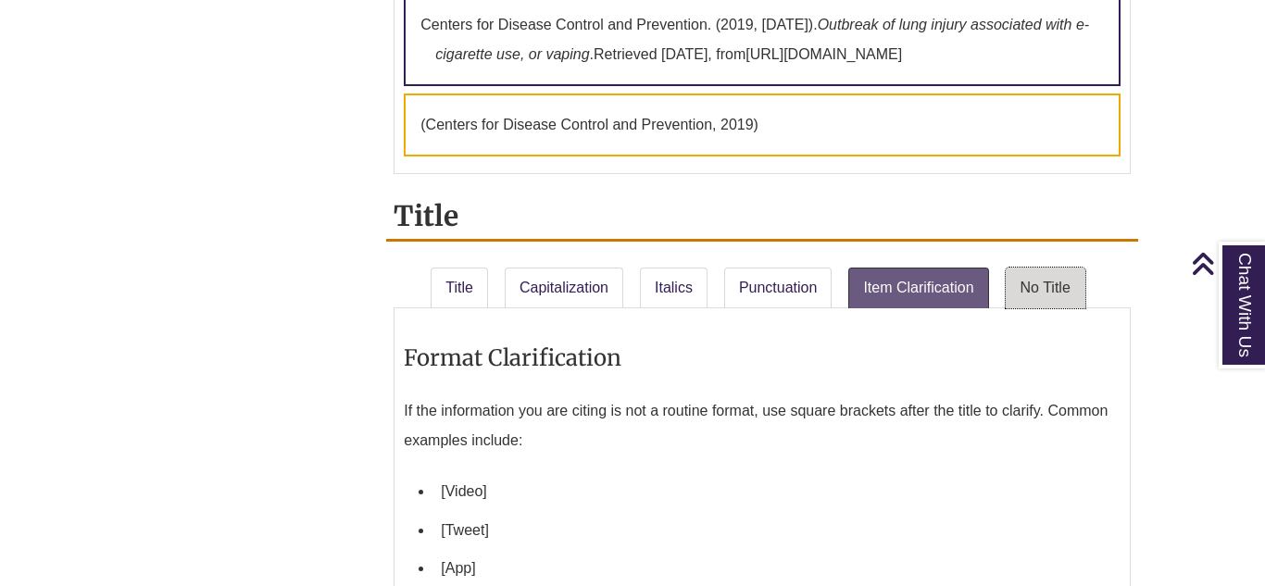
click at [1028, 304] on link "No Title" at bounding box center [1046, 288] width 80 height 41
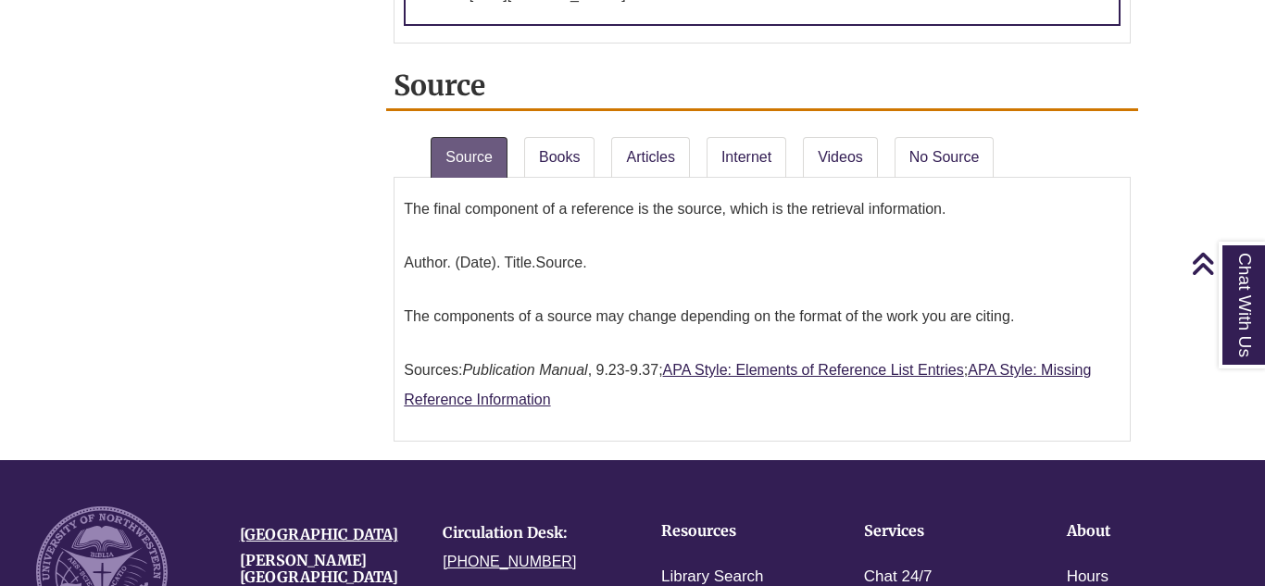
scroll to position [2827, 0]
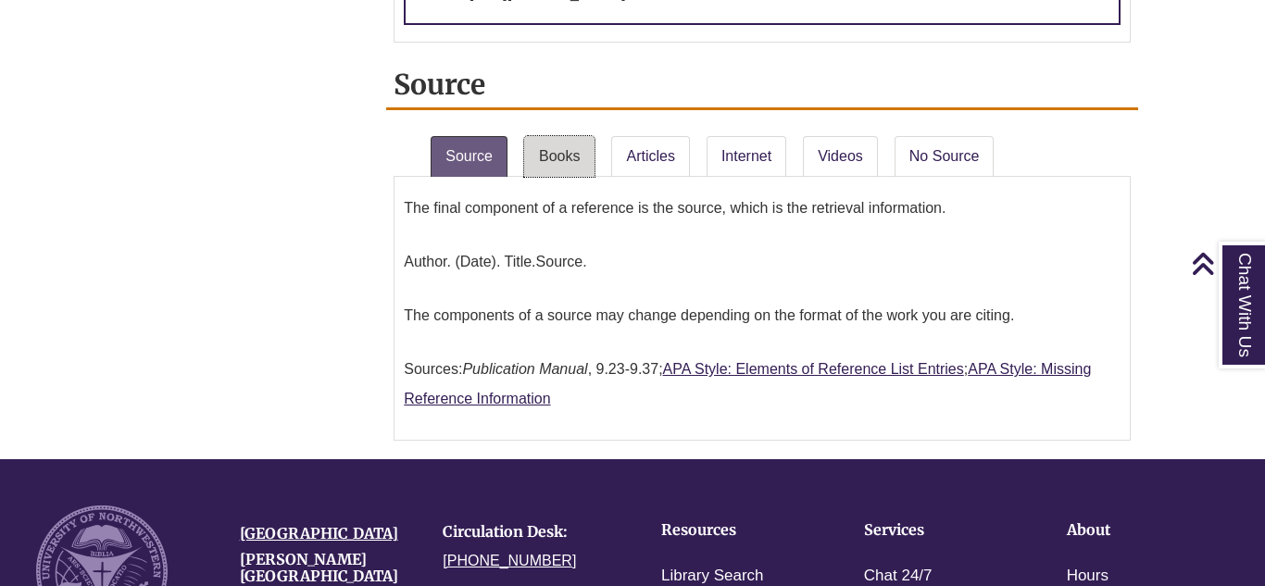
click at [555, 145] on link "Books" at bounding box center [559, 156] width 70 height 41
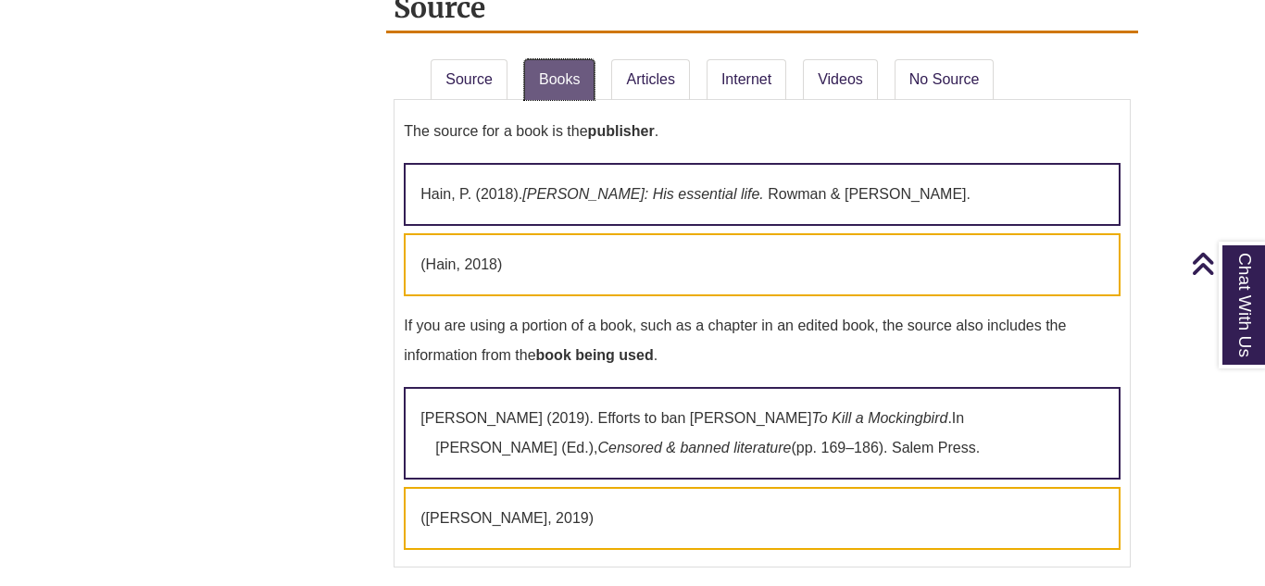
scroll to position [2890, 0]
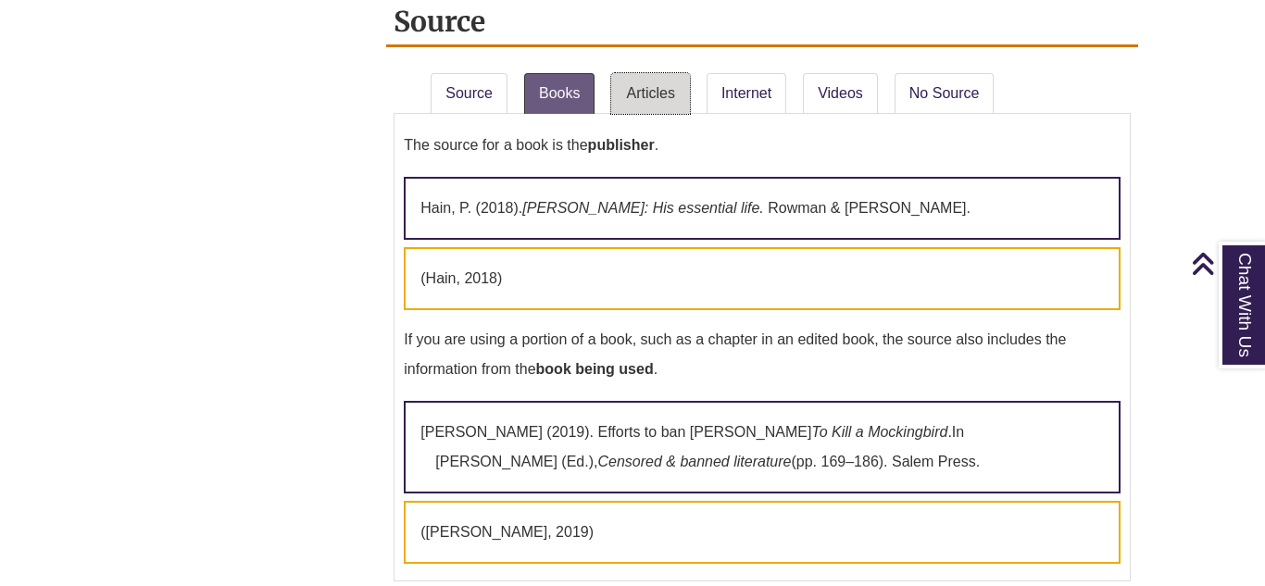
click at [640, 95] on link "Articles" at bounding box center [650, 93] width 78 height 41
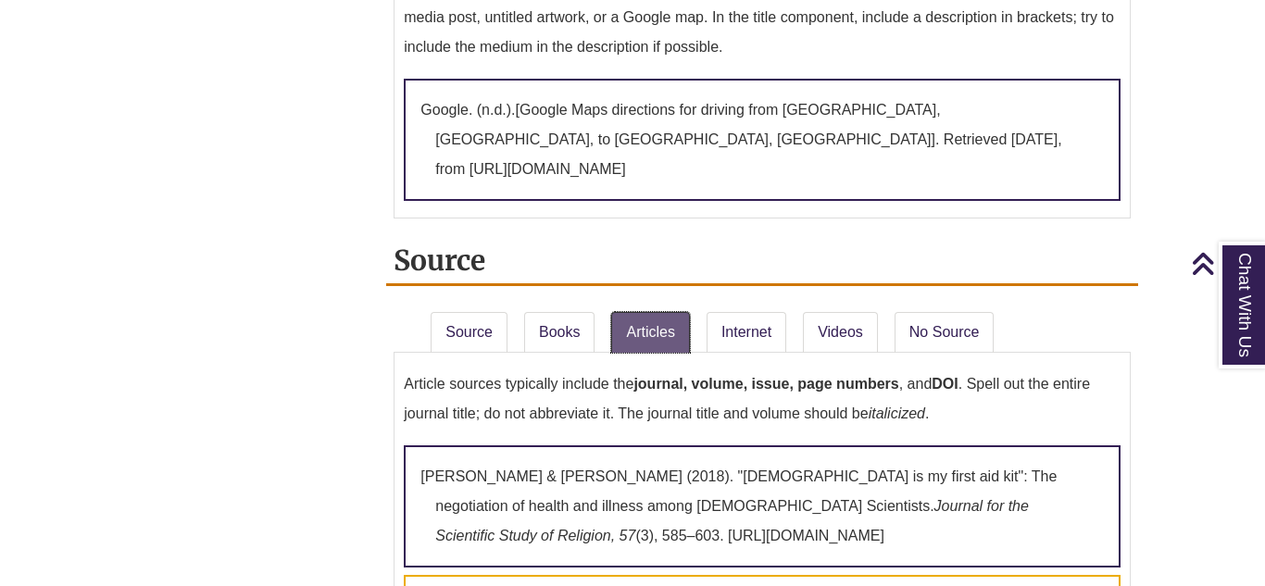
scroll to position [2641, 0]
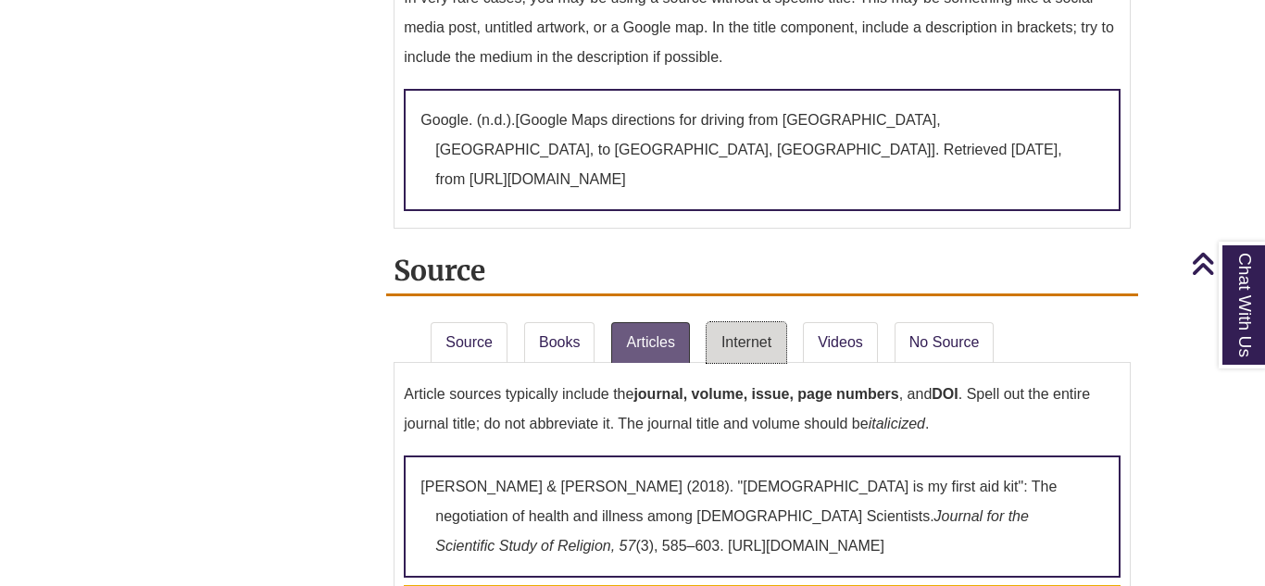
click at [749, 357] on link "Internet" at bounding box center [747, 342] width 80 height 41
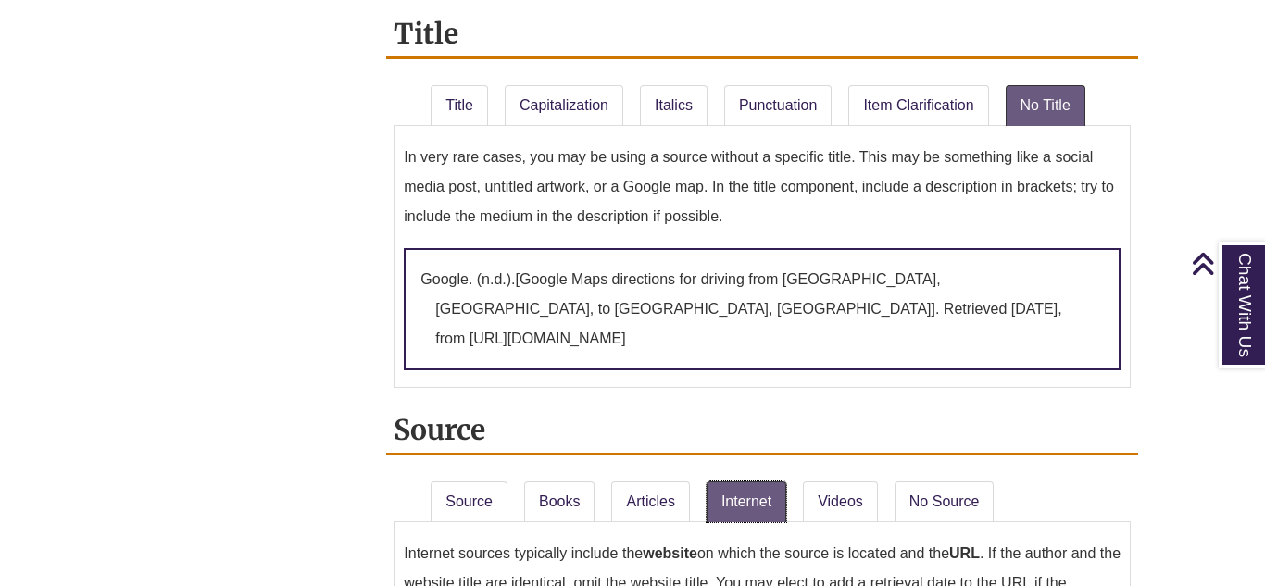
scroll to position [2481, 0]
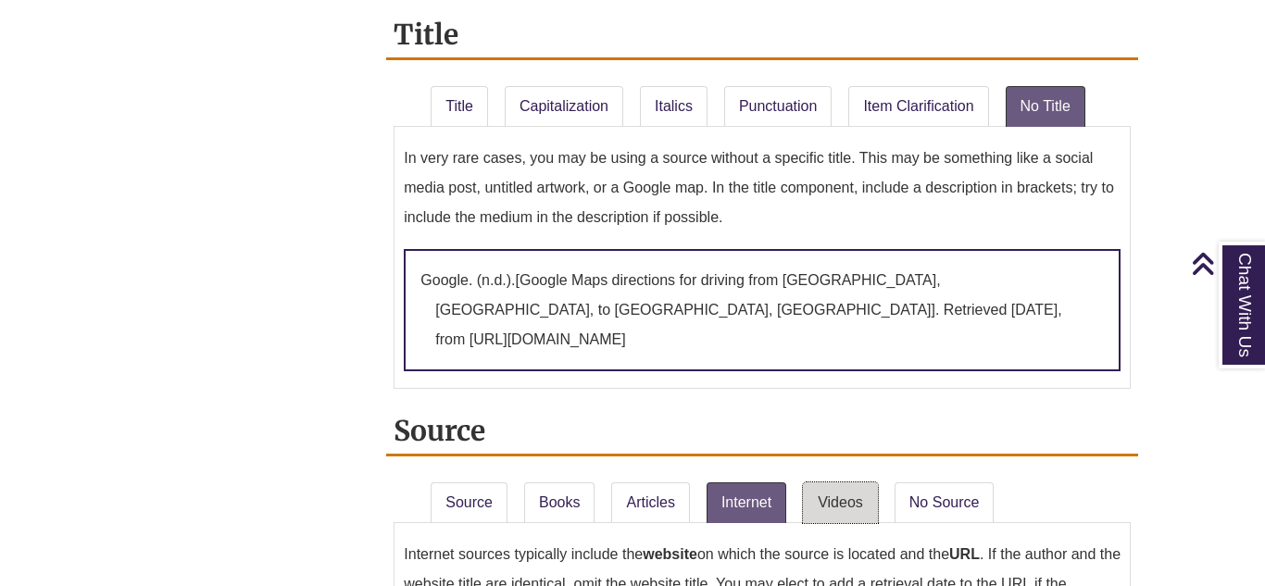
click at [851, 506] on link "Videos" at bounding box center [840, 503] width 75 height 41
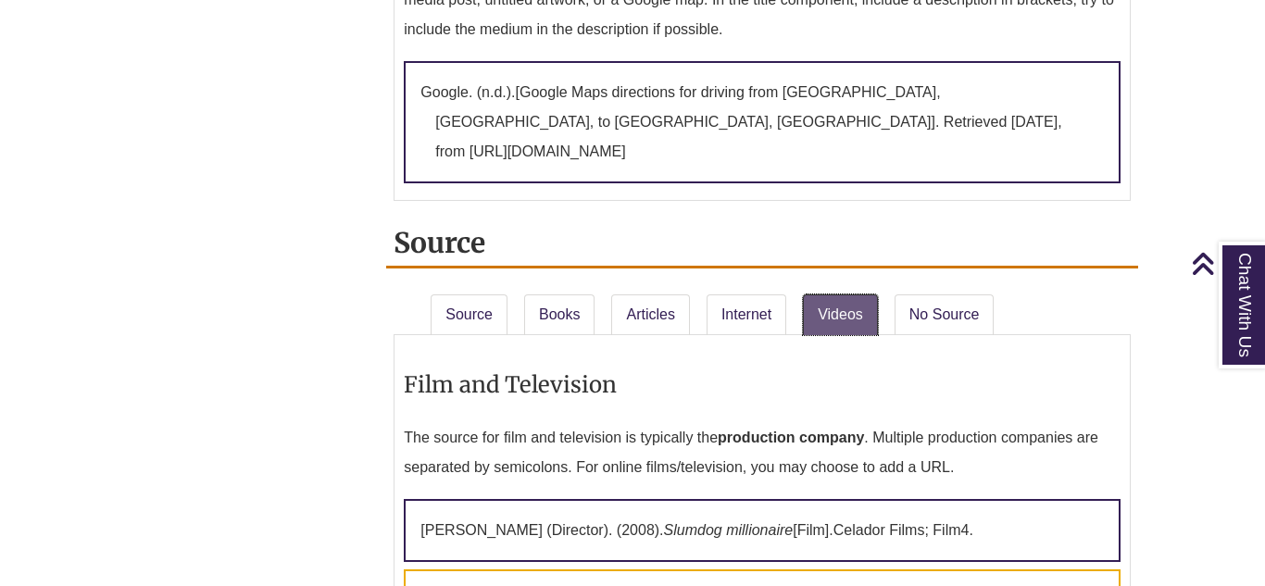
scroll to position [2670, 0]
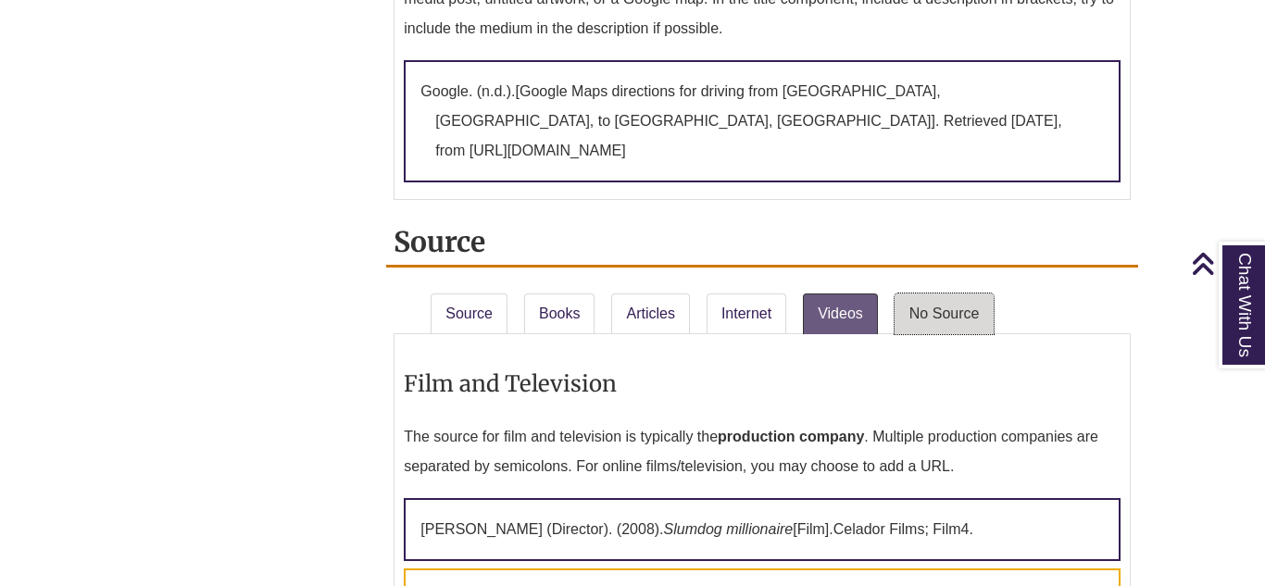
click at [956, 311] on link "No Source" at bounding box center [945, 314] width 100 height 41
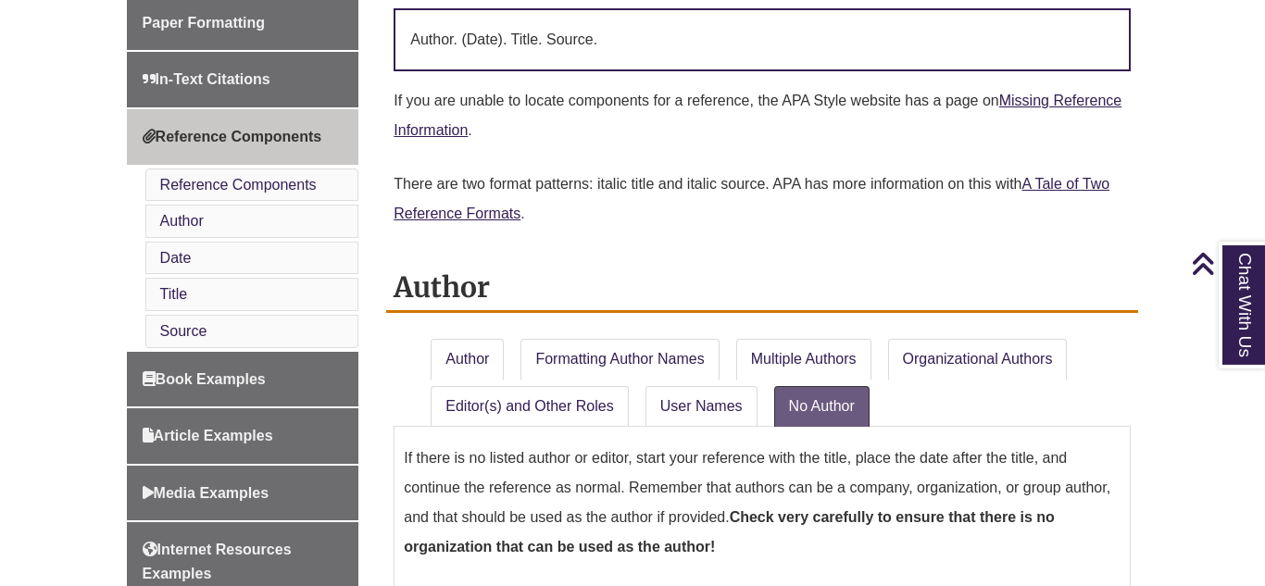
scroll to position [666, 0]
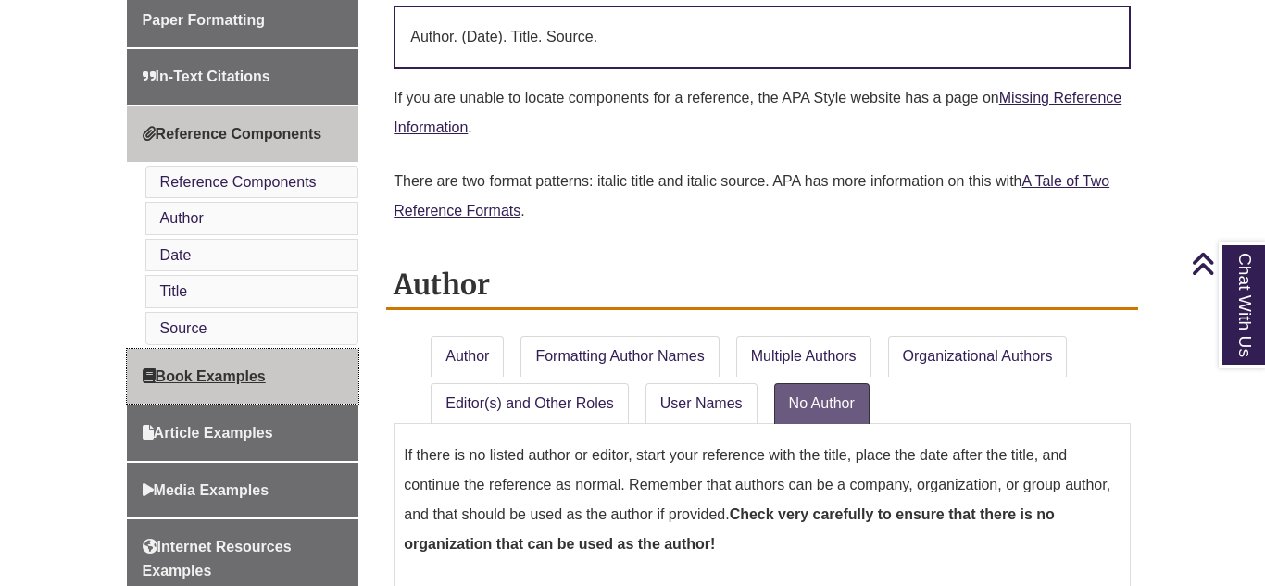
click at [289, 382] on link "Book Examples" at bounding box center [243, 377] width 233 height 56
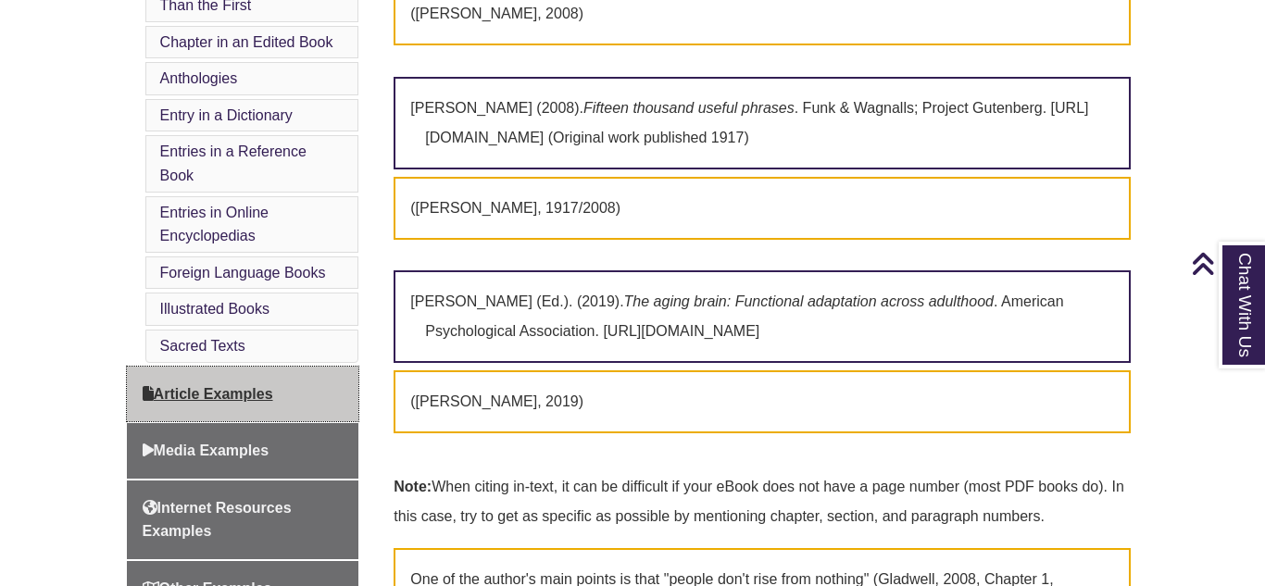
click at [265, 402] on span "Article Examples" at bounding box center [208, 394] width 131 height 16
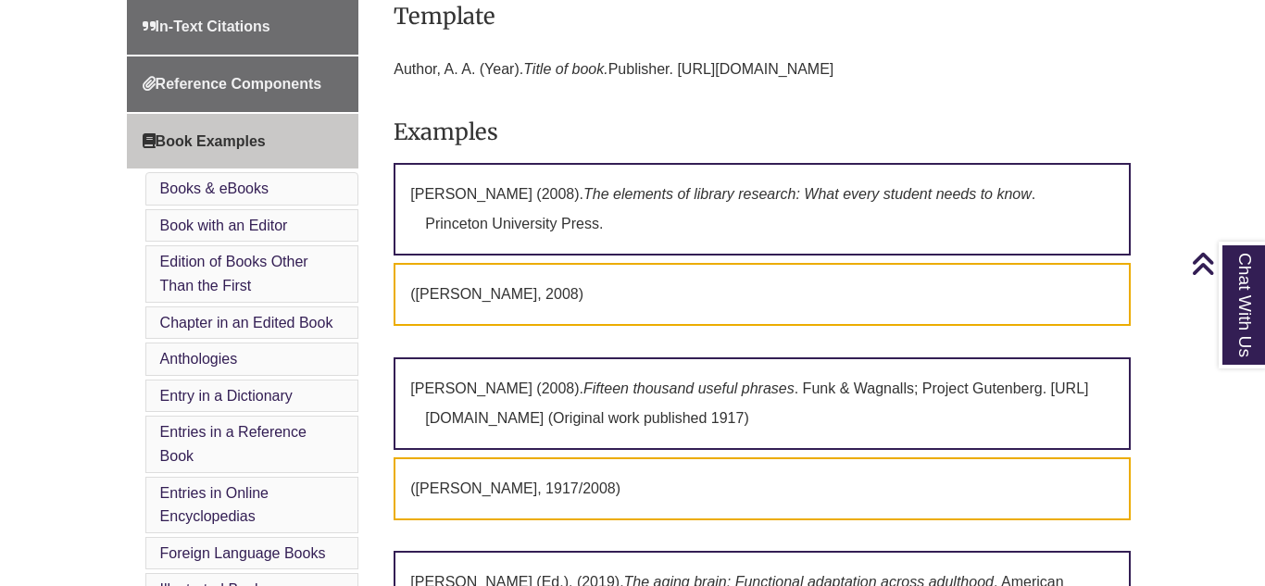
scroll to position [708, 0]
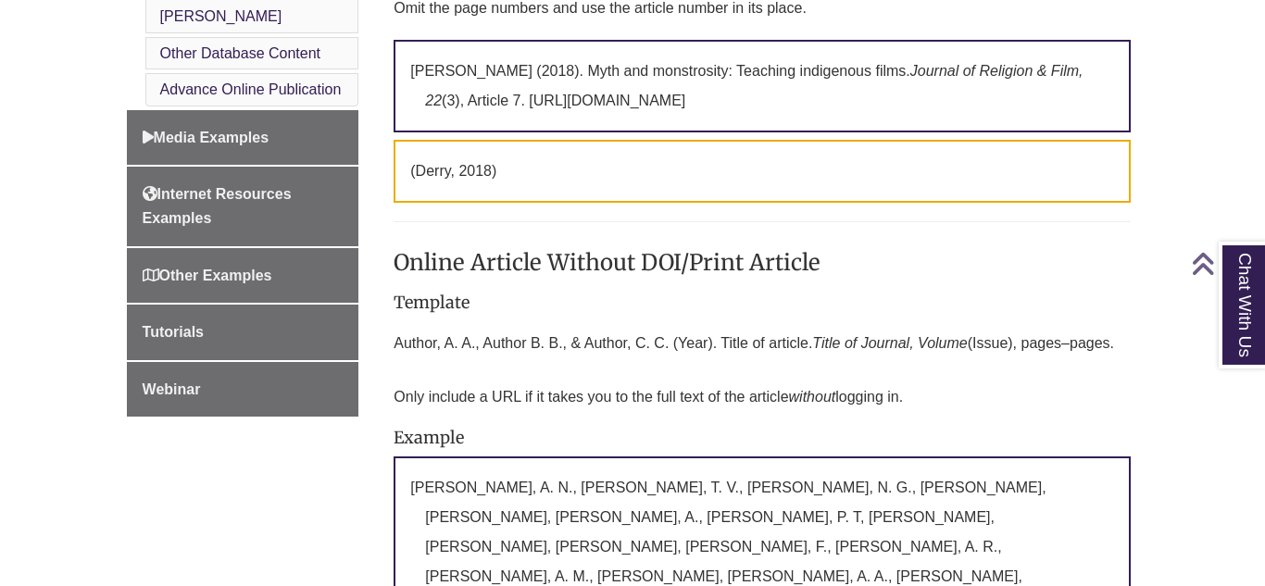
scroll to position [1215, 0]
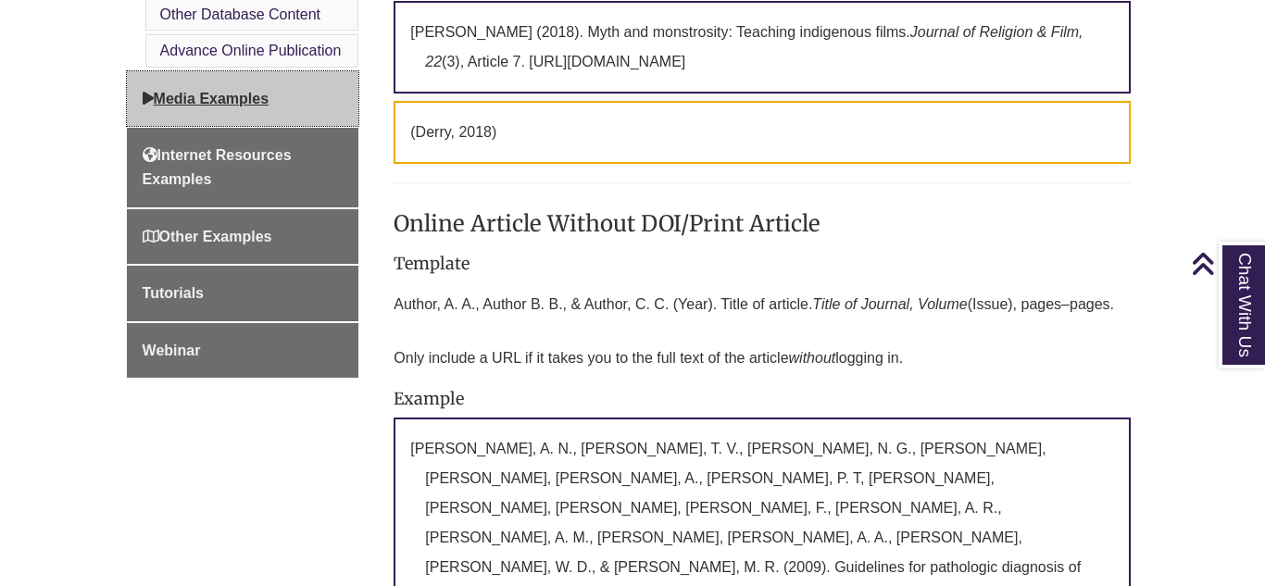
click at [247, 91] on span "Media Examples" at bounding box center [206, 99] width 127 height 16
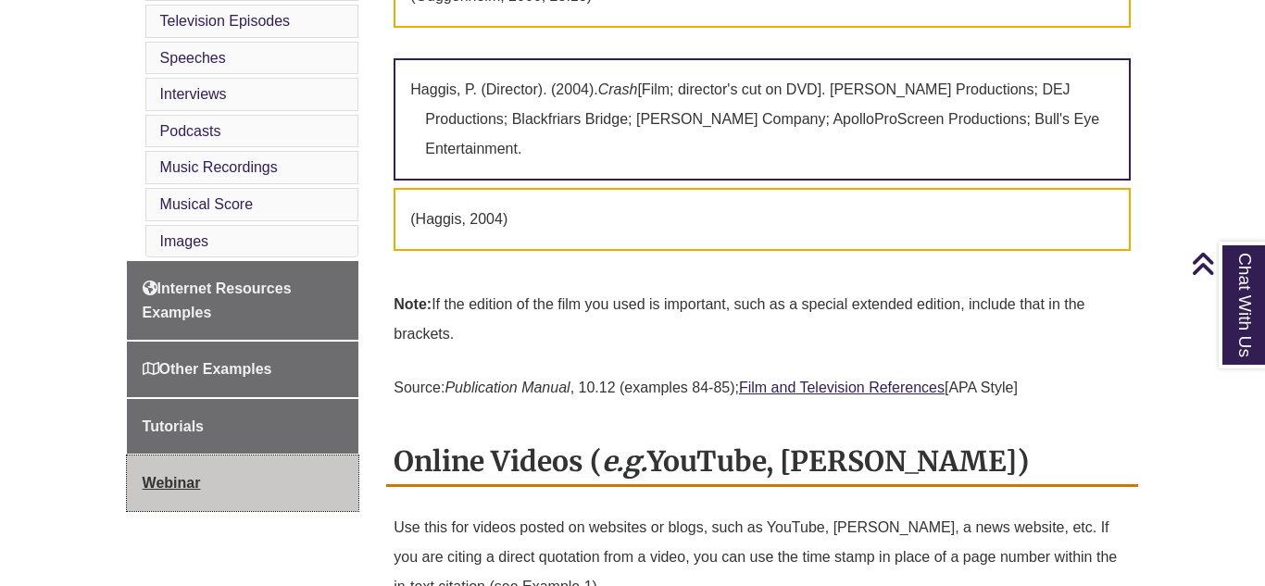
scroll to position [1197, 0]
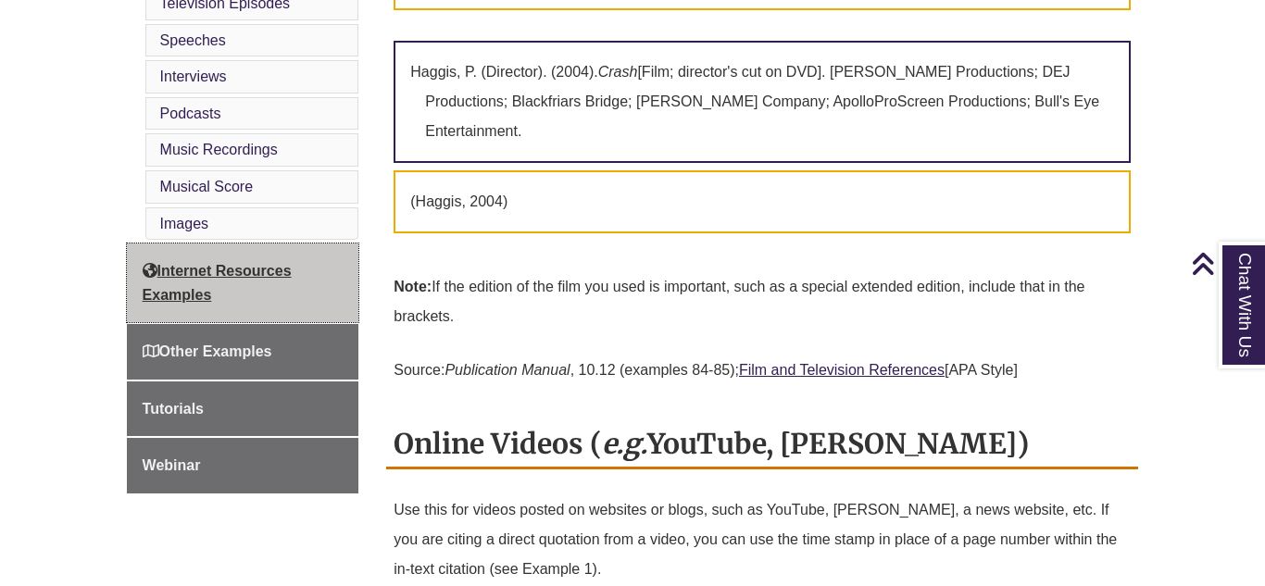
click at [297, 254] on link "Internet Resources Examples" at bounding box center [243, 283] width 233 height 79
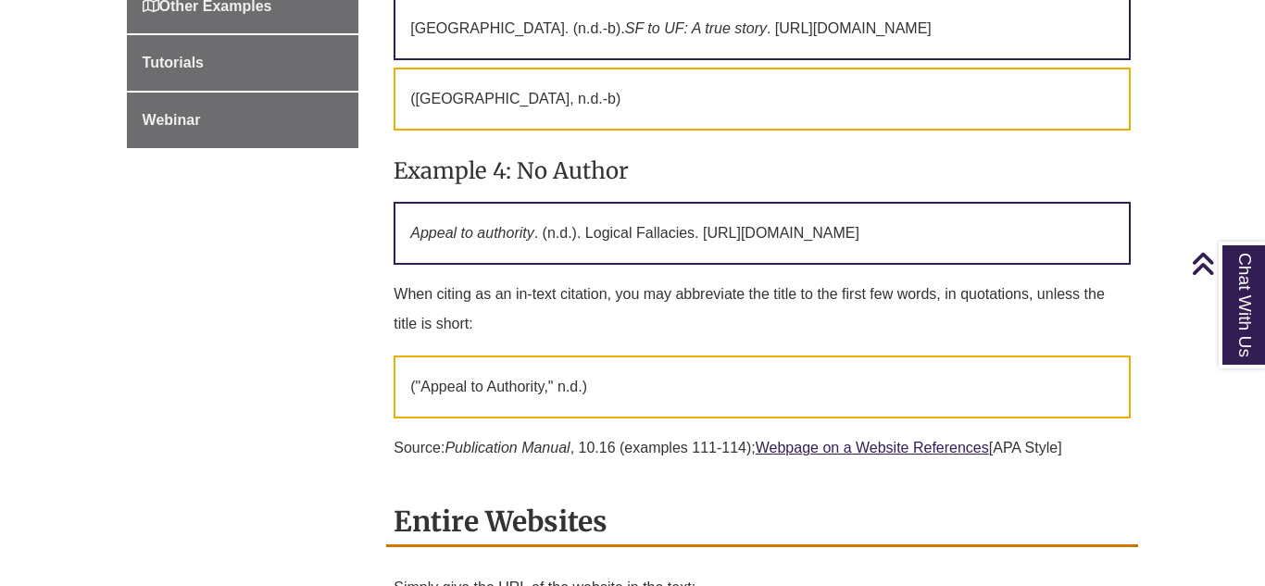
scroll to position [1789, 0]
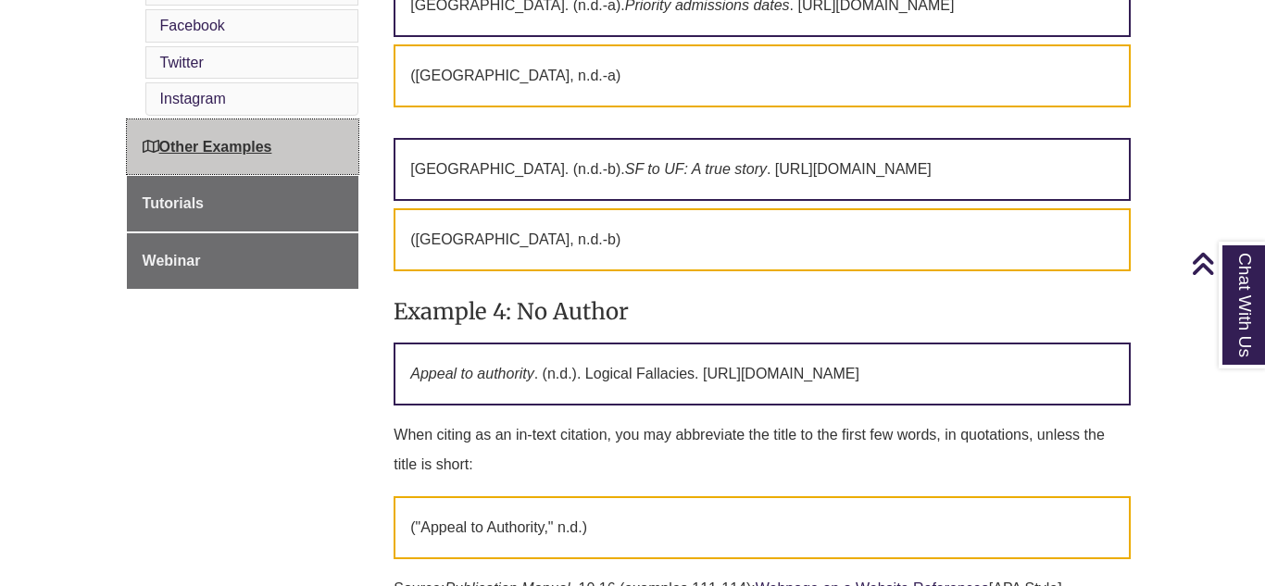
click at [246, 139] on span "Other Examples" at bounding box center [208, 147] width 130 height 16
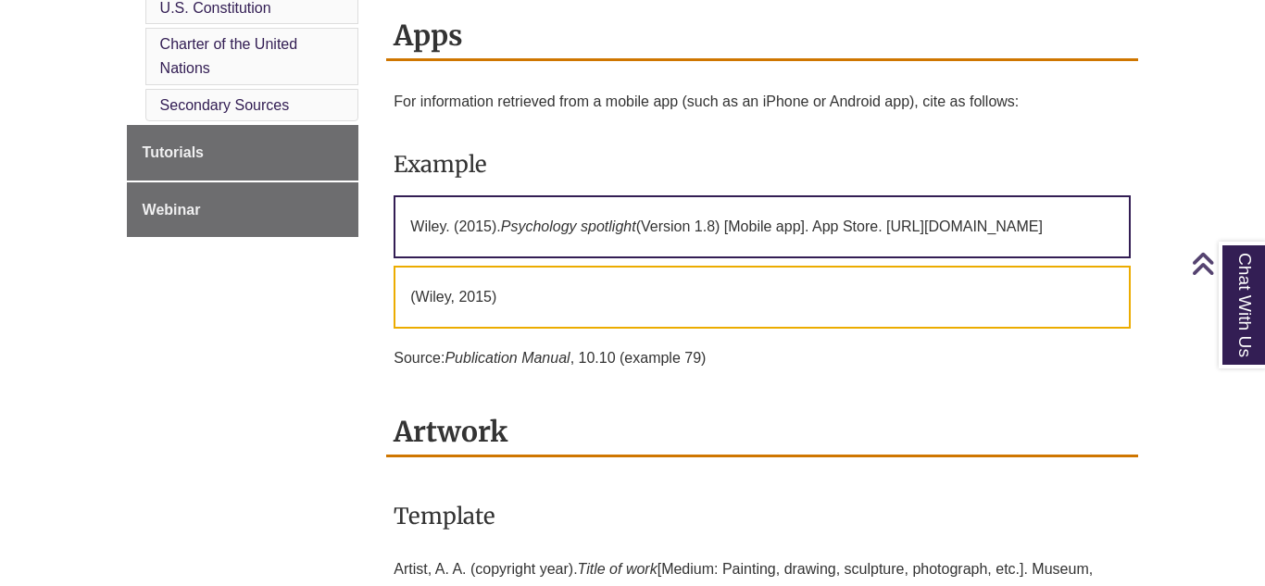
scroll to position [1629, 0]
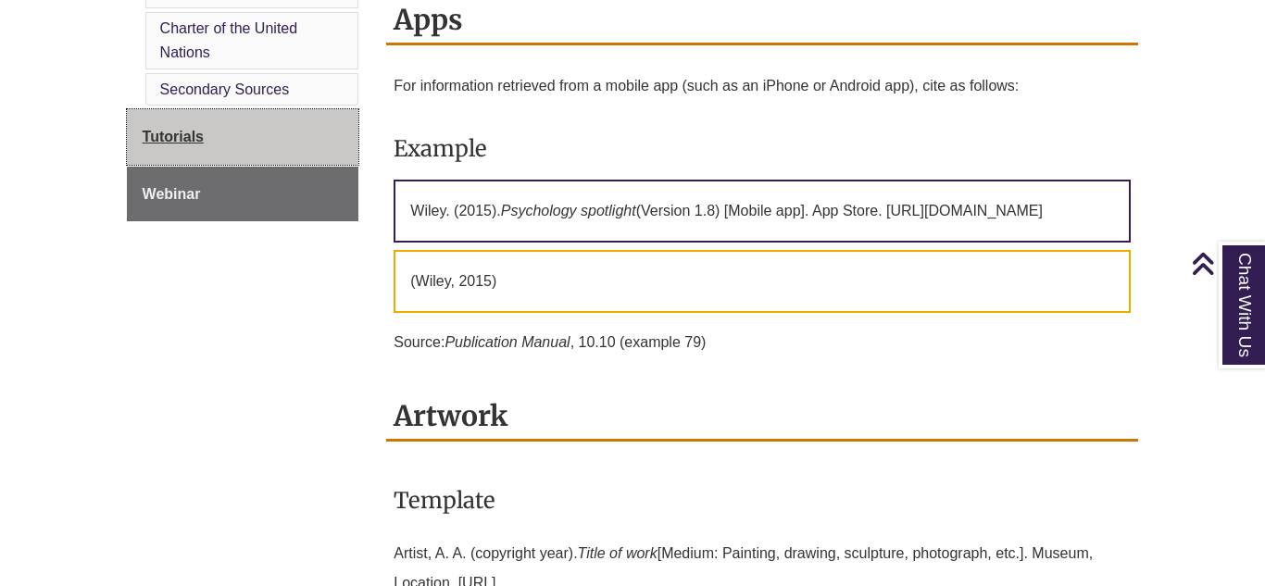
click at [241, 160] on link "Tutorials" at bounding box center [243, 137] width 233 height 56
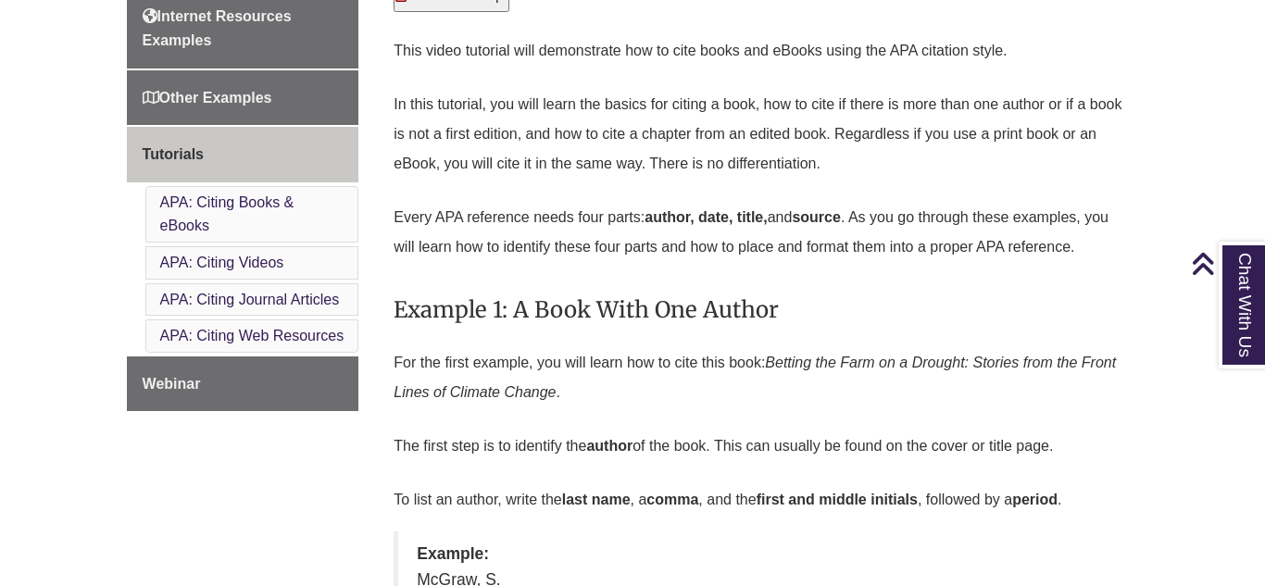
scroll to position [1039, 0]
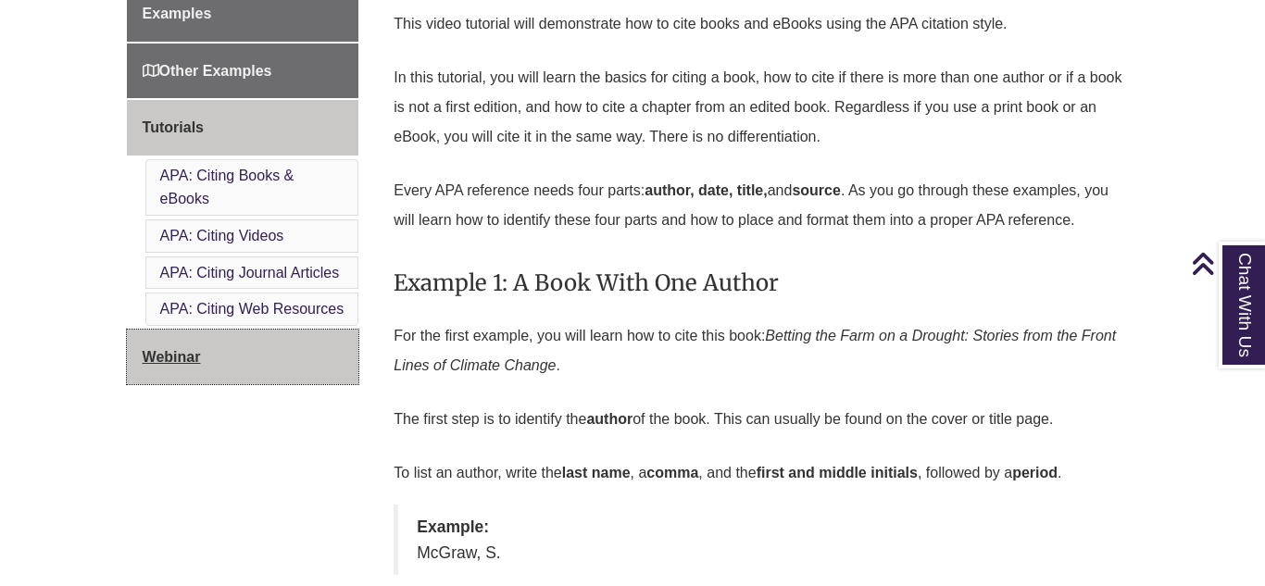
click at [190, 365] on span "Webinar" at bounding box center [172, 357] width 58 height 16
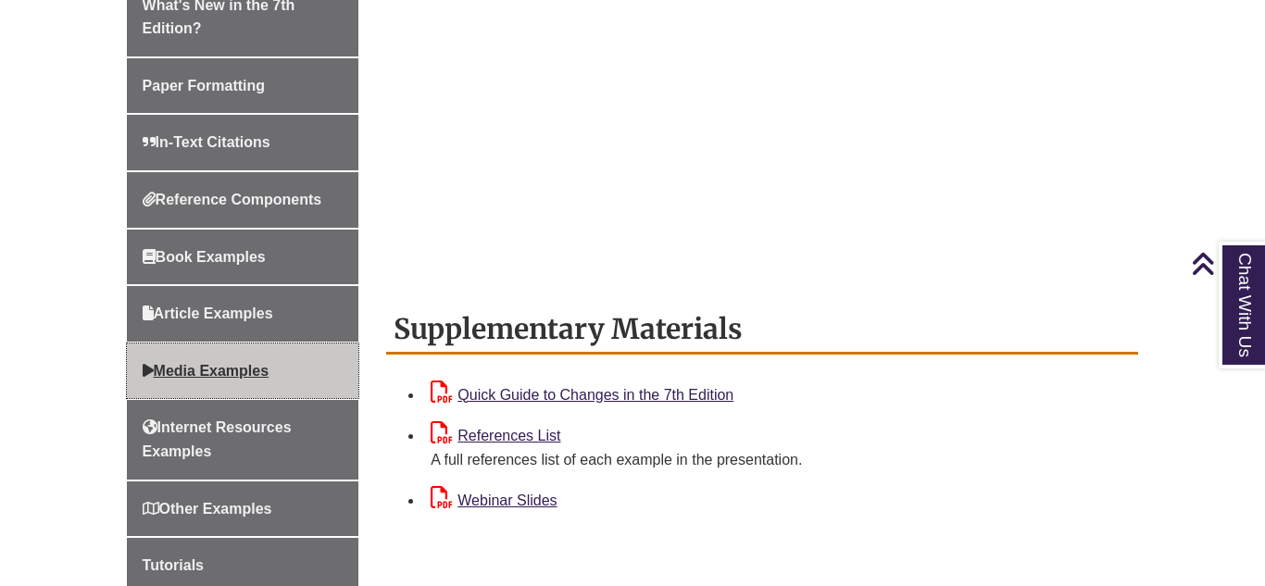
scroll to position [629, 0]
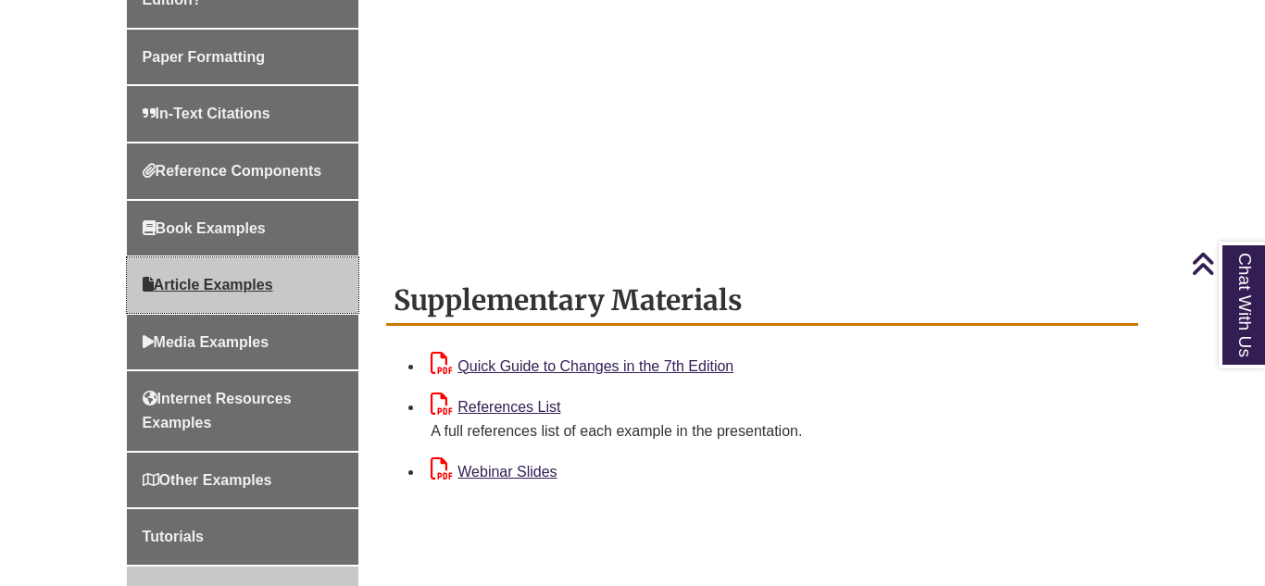
click at [184, 277] on span "Article Examples" at bounding box center [208, 285] width 131 height 16
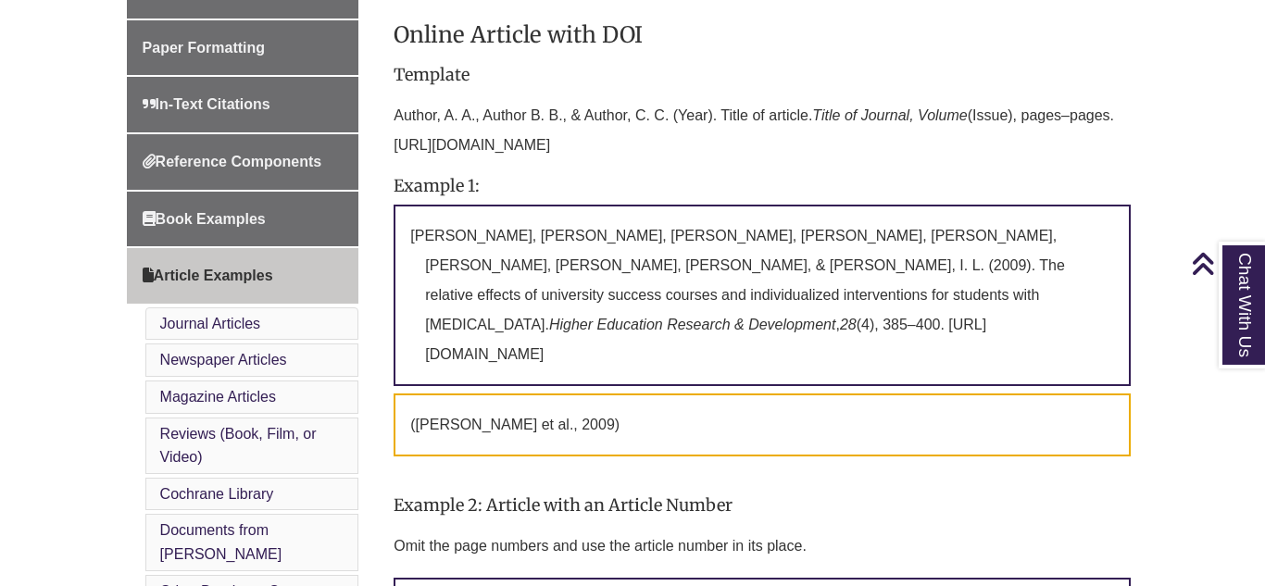
scroll to position [576, 0]
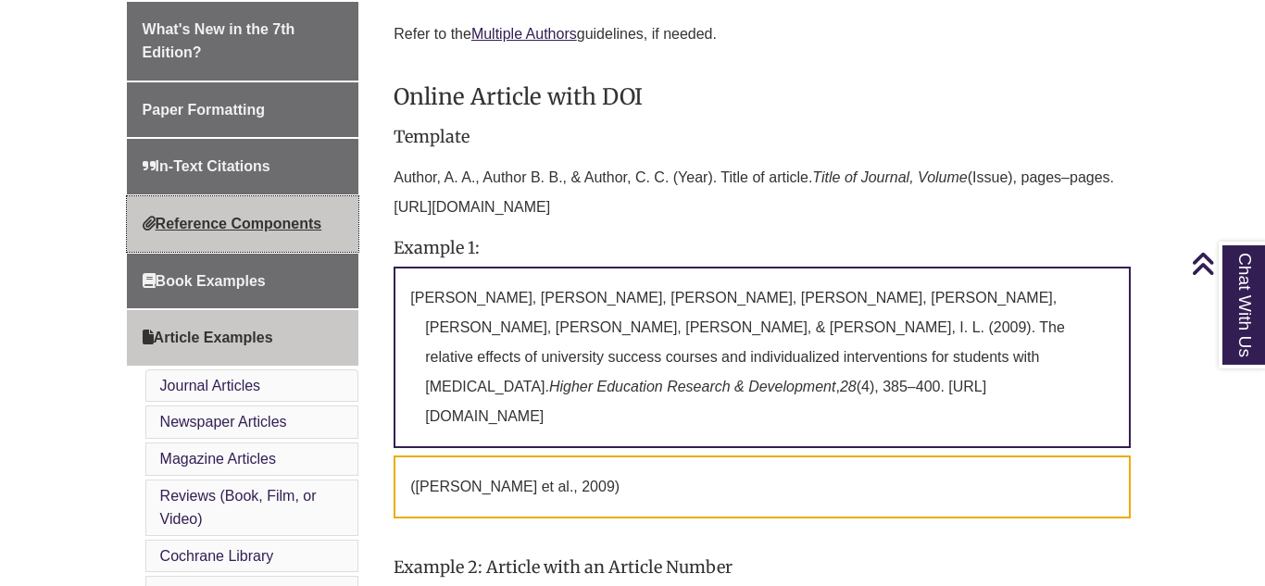
click at [244, 222] on span "Reference Components" at bounding box center [233, 224] width 180 height 16
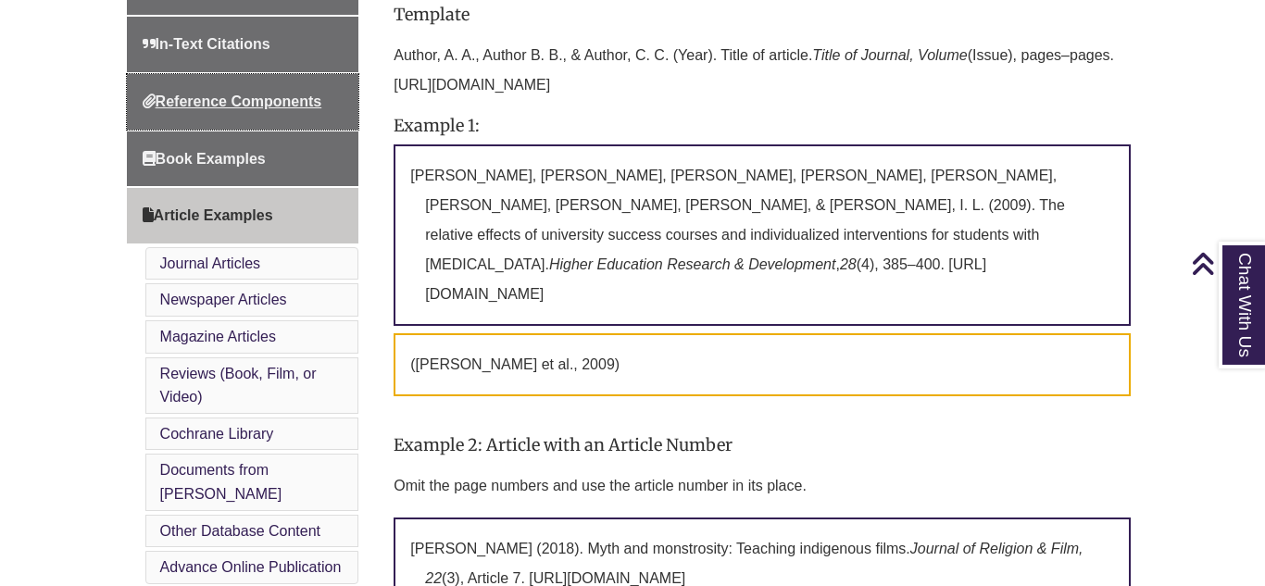
scroll to position [688, 0]
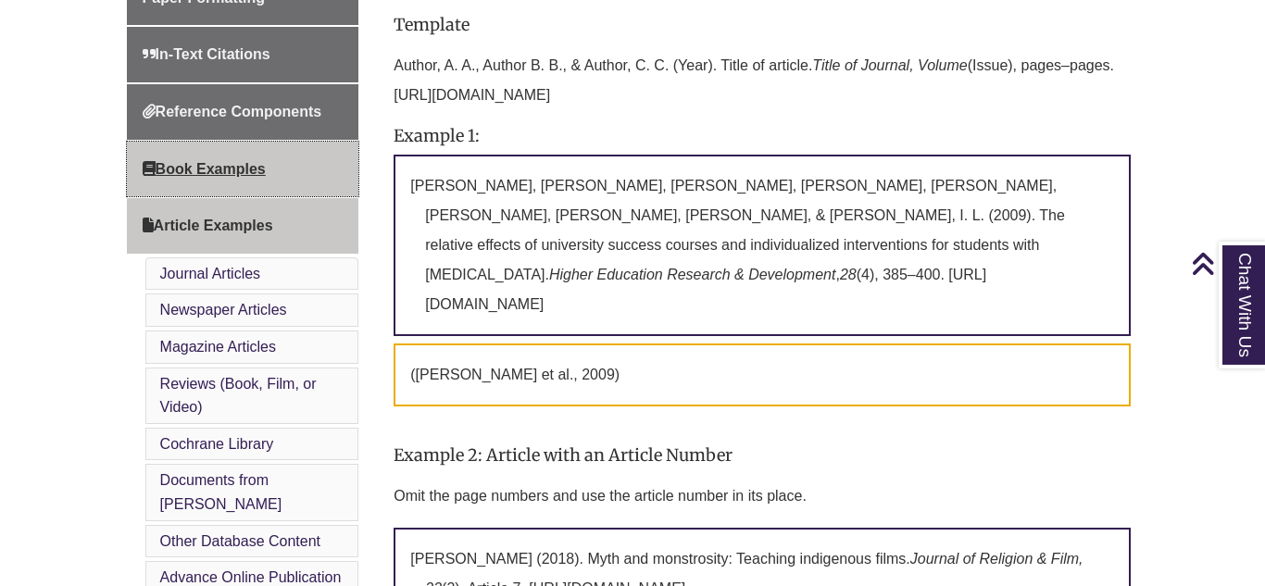
click at [271, 165] on link "Book Examples" at bounding box center [243, 170] width 233 height 56
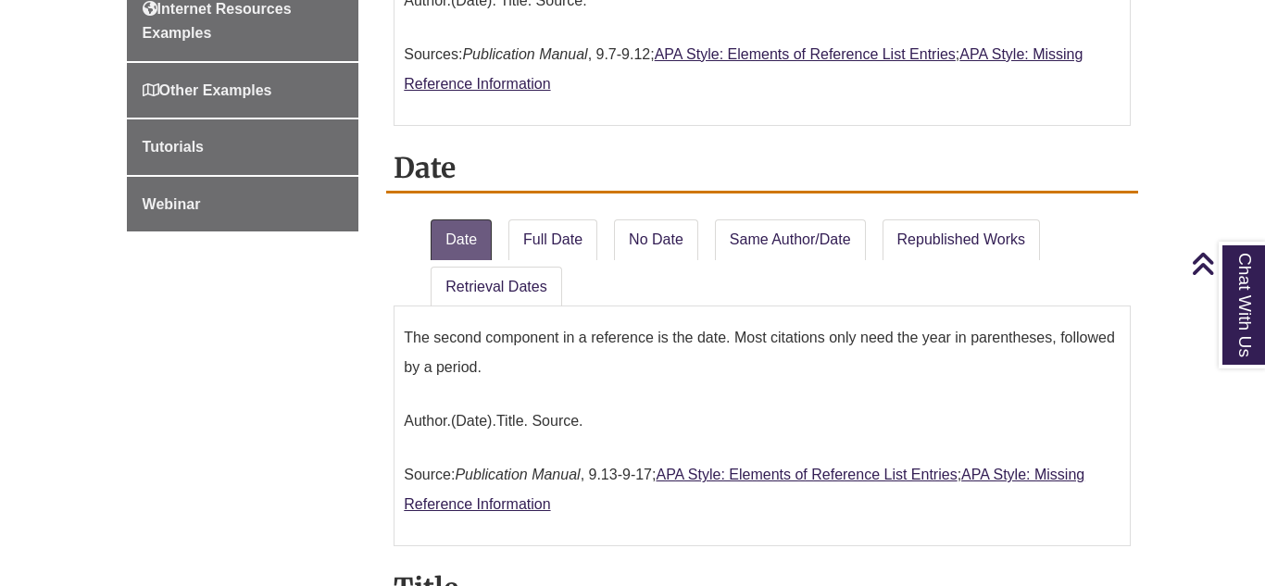
scroll to position [1214, 0]
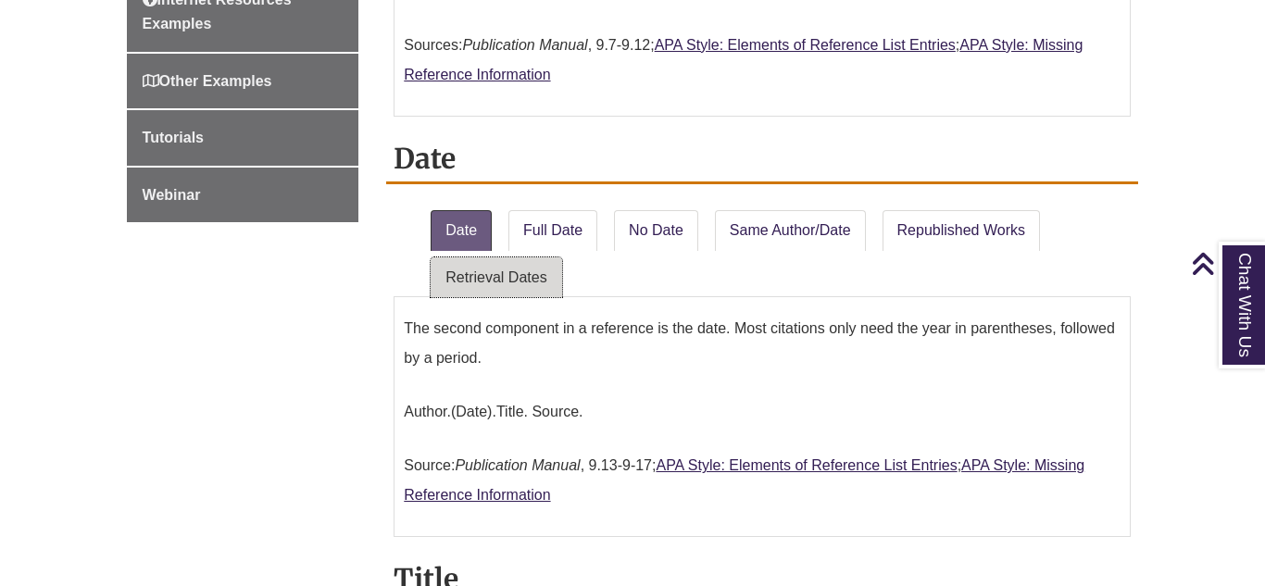
click at [523, 258] on link "Retrieval Dates" at bounding box center [496, 278] width 131 height 41
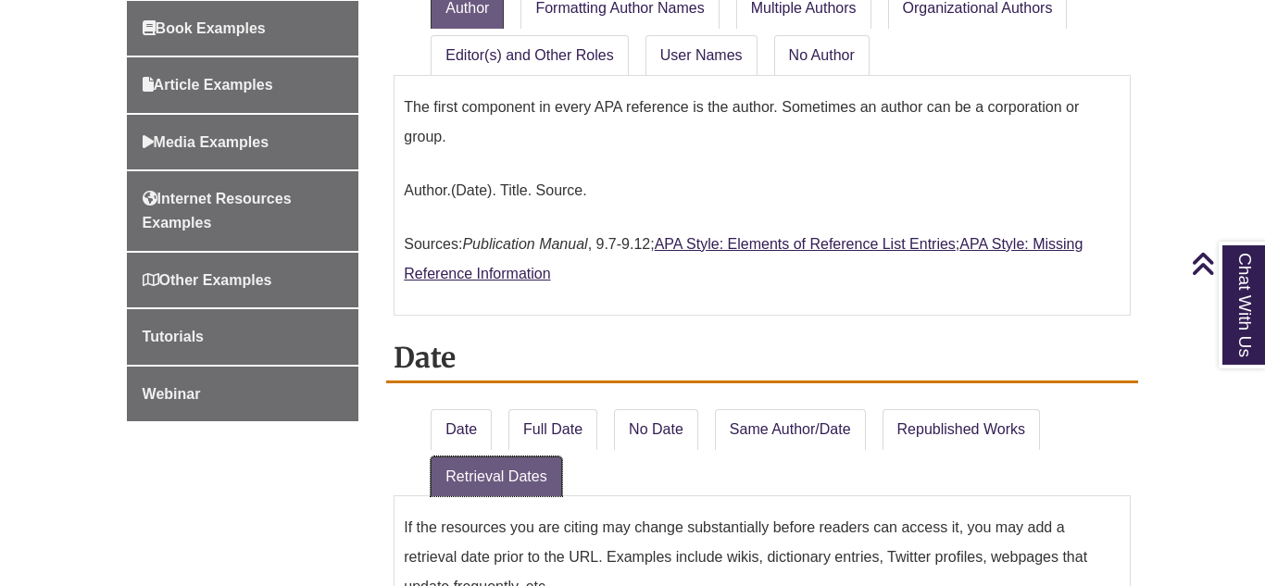
scroll to position [951, 0]
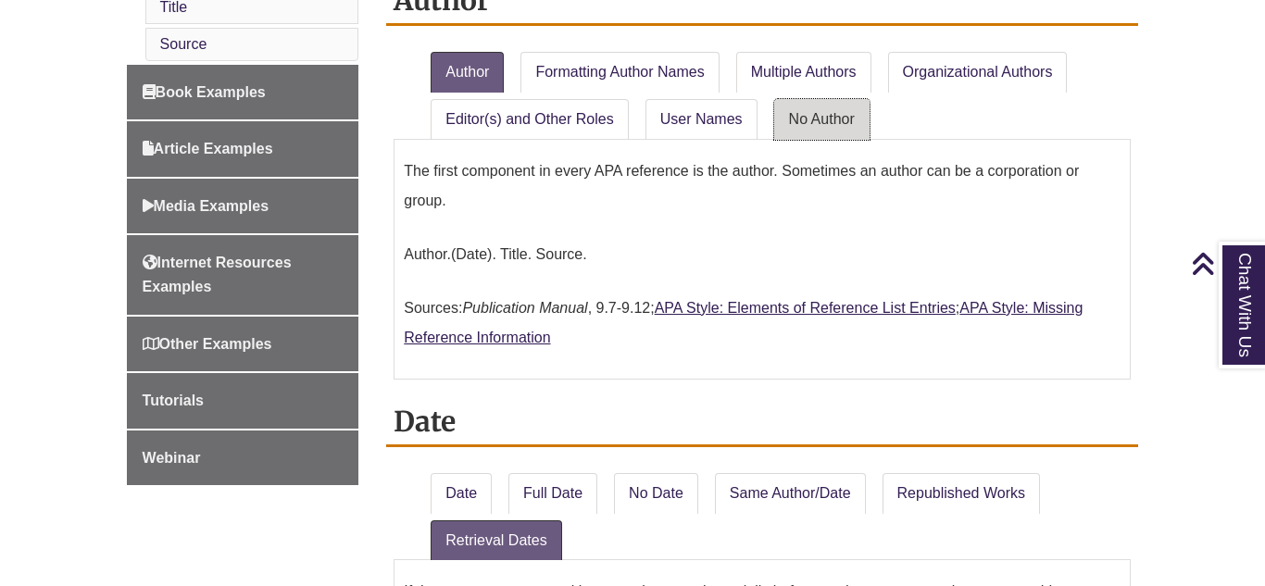
click at [823, 129] on link "No Author" at bounding box center [821, 119] width 95 height 41
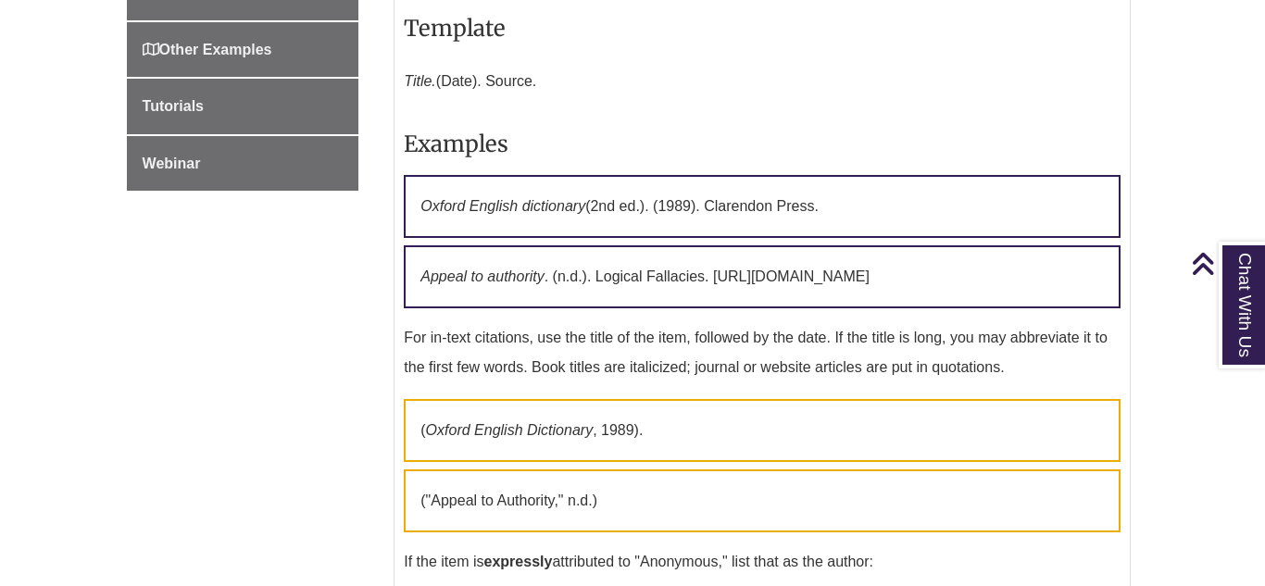
scroll to position [1243, 0]
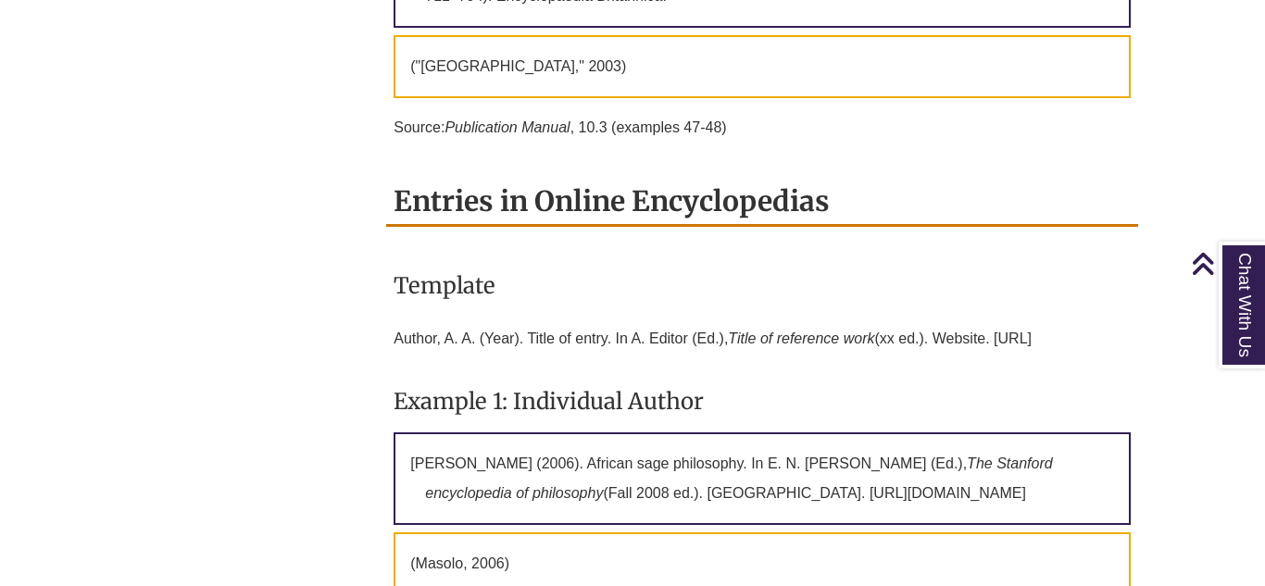
scroll to position [313, 0]
